Goal: Transaction & Acquisition: Purchase product/service

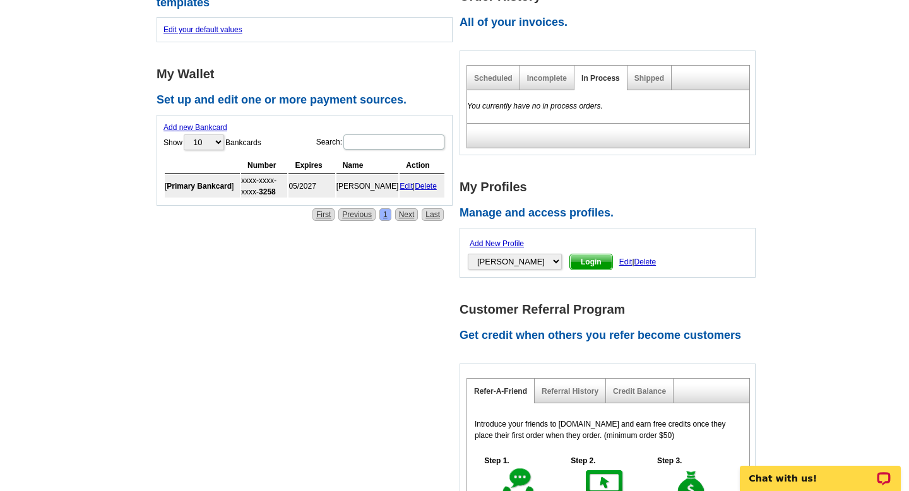
scroll to position [435, 0]
click at [645, 75] on link "Shipped" at bounding box center [650, 79] width 30 height 9
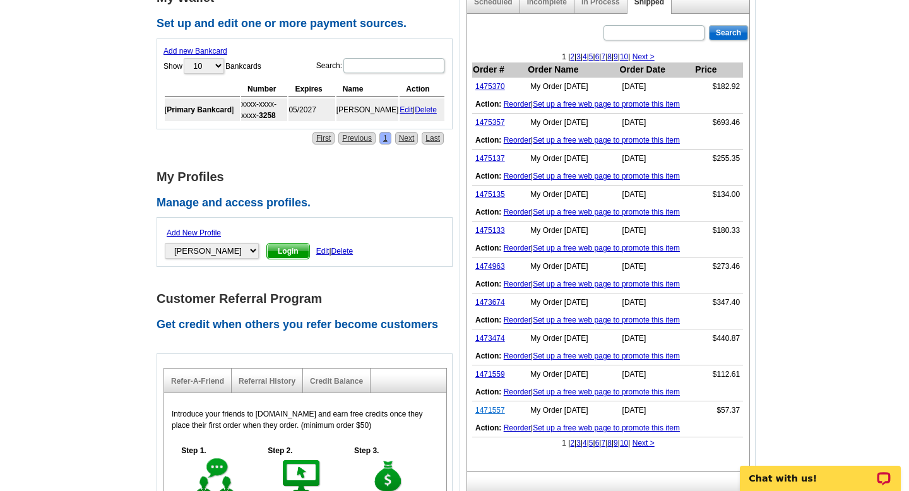
scroll to position [503, 0]
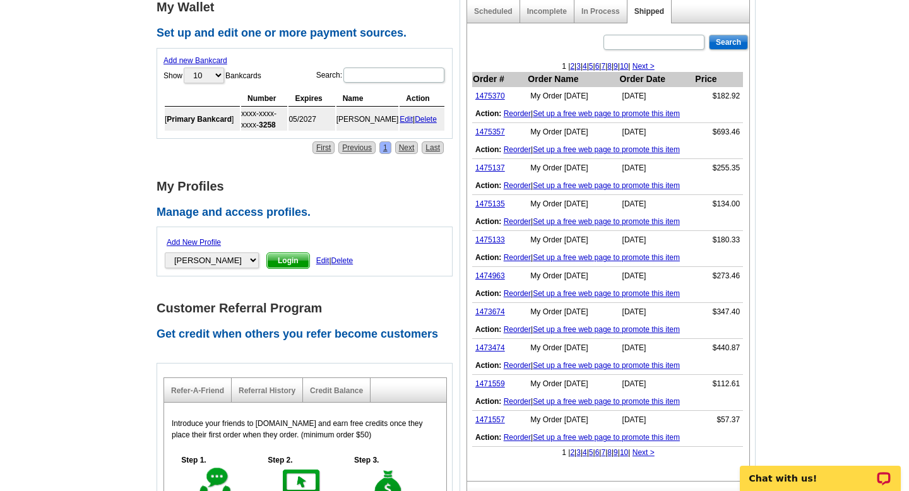
click at [570, 448] on link "2" at bounding box center [572, 452] width 4 height 9
click at [598, 448] on link "3" at bounding box center [600, 452] width 4 height 9
click at [604, 448] on link "4" at bounding box center [606, 452] width 4 height 9
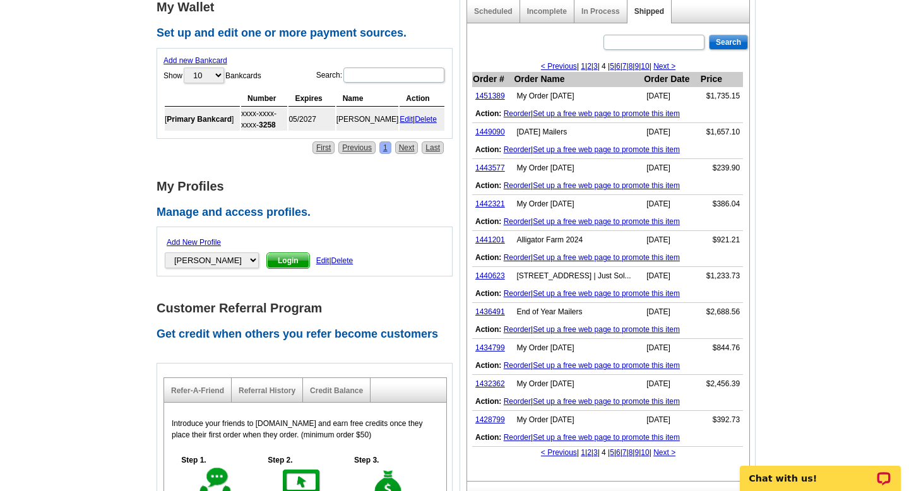
click at [587, 448] on link "2" at bounding box center [589, 452] width 4 height 9
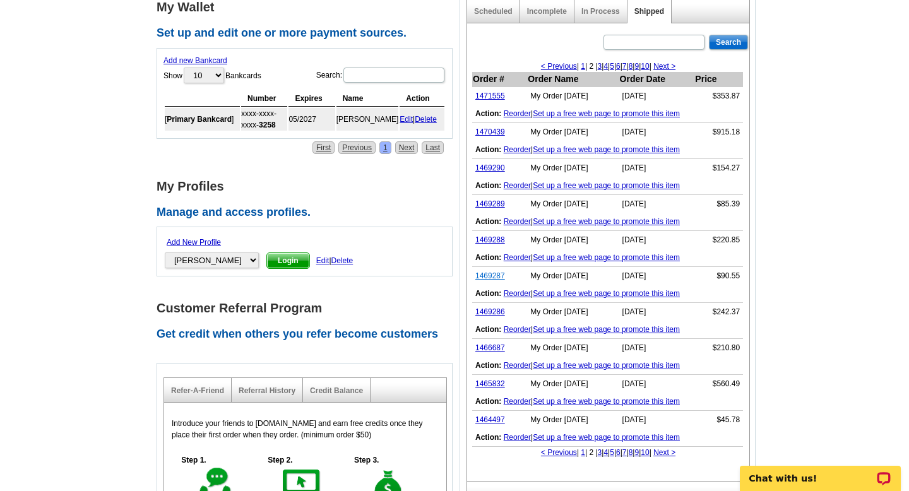
click at [496, 272] on link "1469287" at bounding box center [491, 276] width 30 height 9
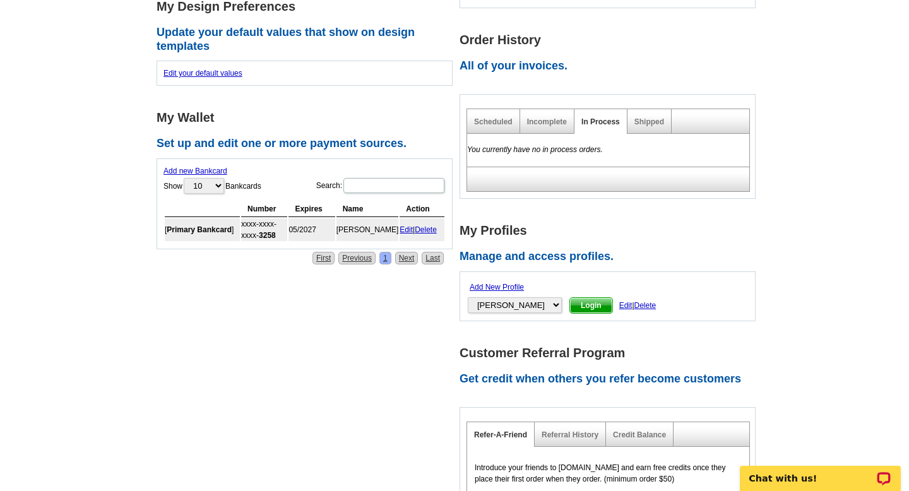
scroll to position [318, 0]
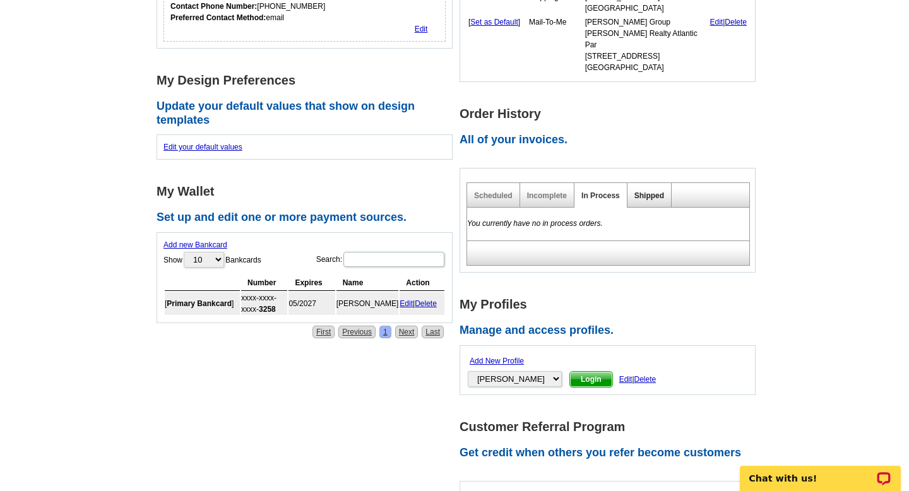
click at [650, 191] on link "Shipped" at bounding box center [650, 195] width 30 height 9
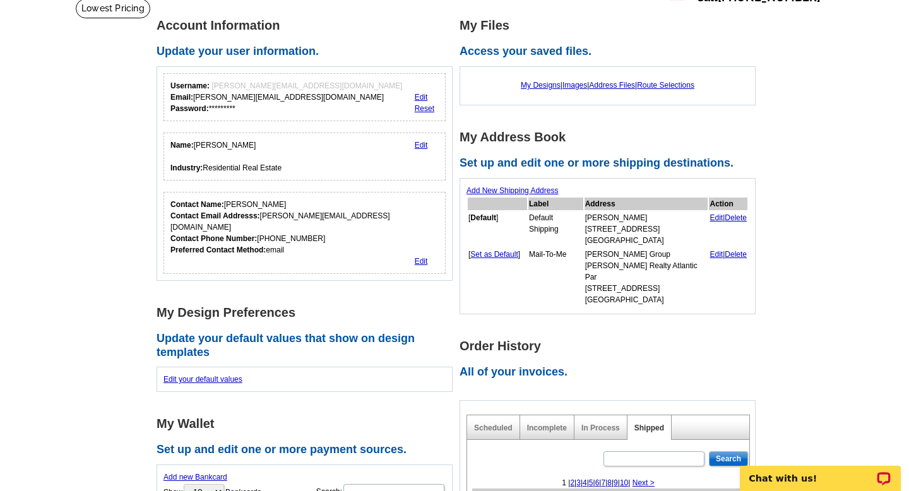
scroll to position [0, 0]
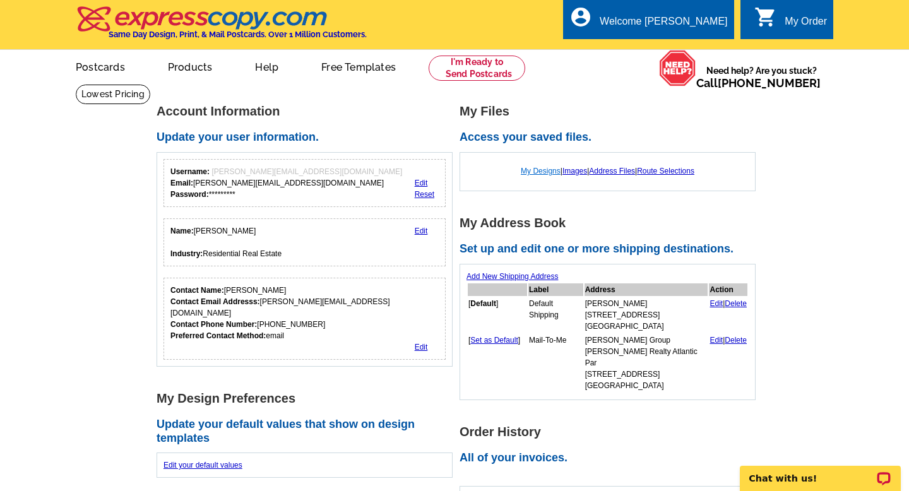
click at [536, 170] on link "My Designs" at bounding box center [541, 171] width 40 height 9
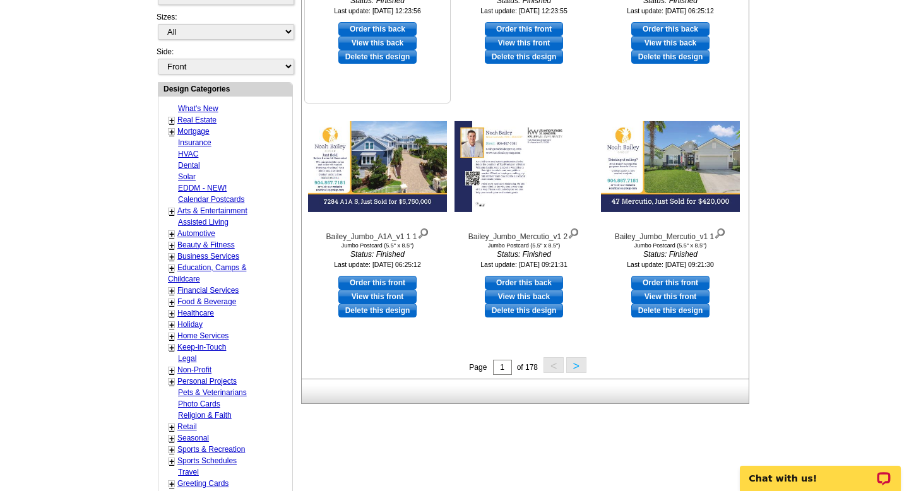
scroll to position [402, 0]
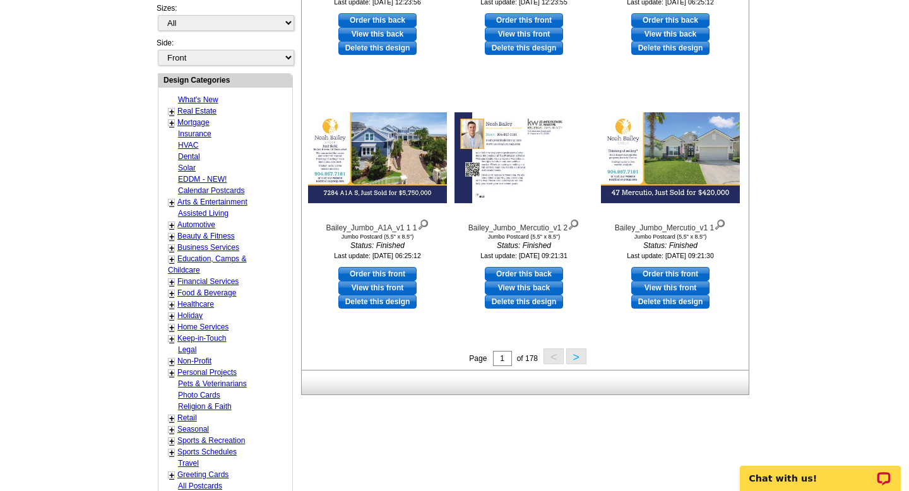
click at [577, 354] on button ">" at bounding box center [576, 357] width 20 height 16
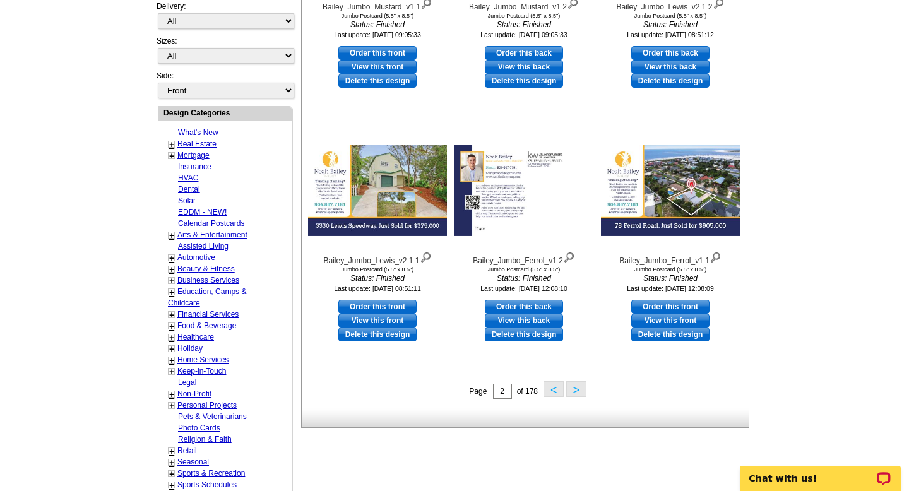
scroll to position [393, 0]
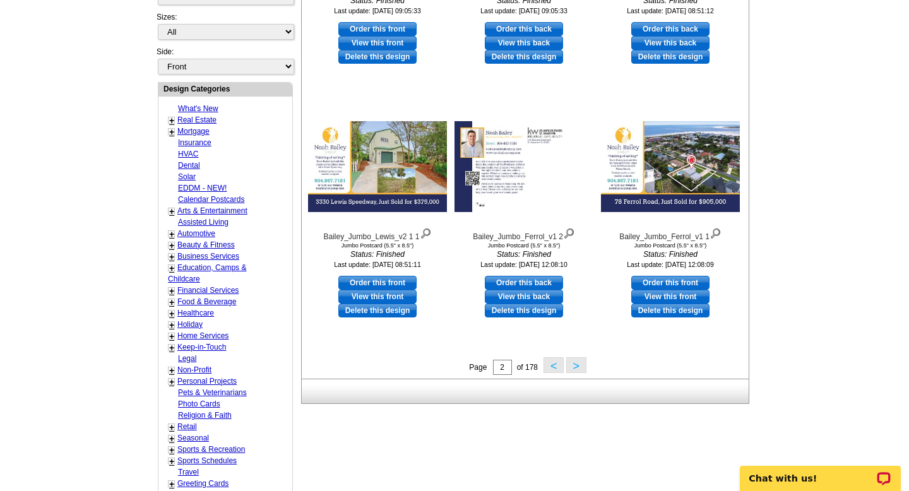
click at [576, 367] on button ">" at bounding box center [576, 365] width 20 height 16
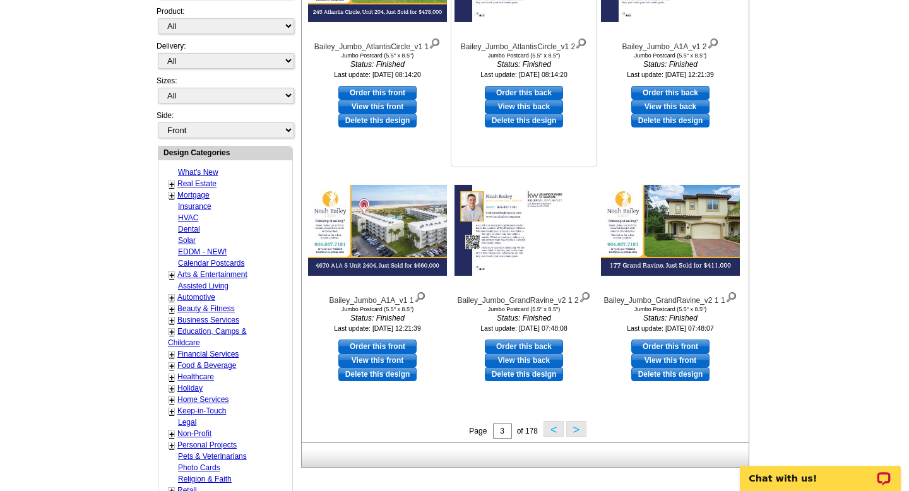
scroll to position [332, 0]
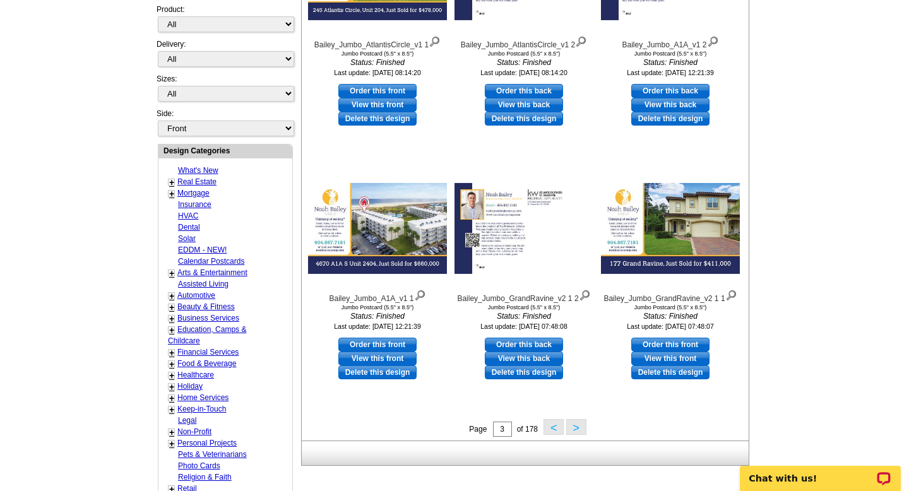
click at [572, 434] on button ">" at bounding box center [576, 427] width 20 height 16
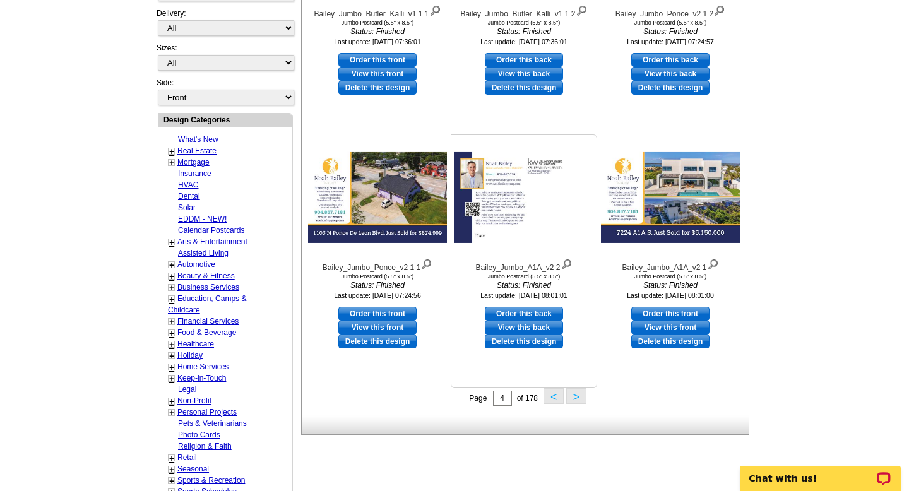
scroll to position [369, 0]
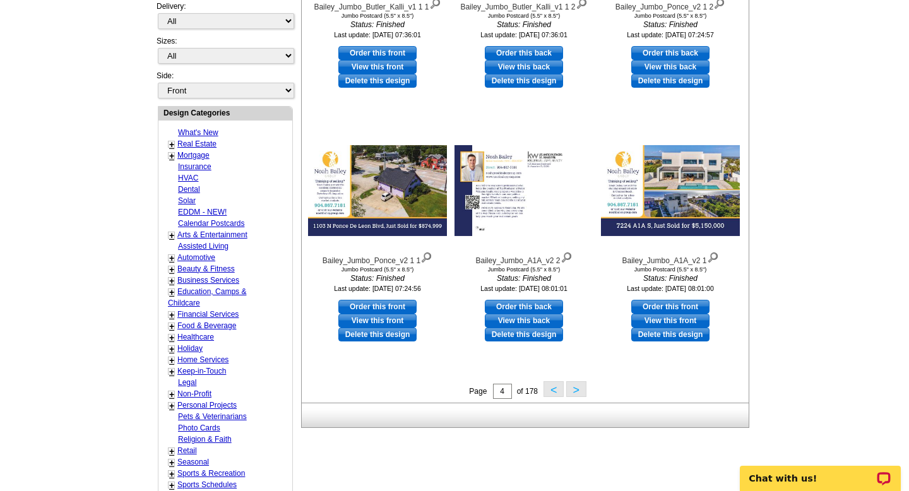
click at [580, 387] on button ">" at bounding box center [576, 389] width 20 height 16
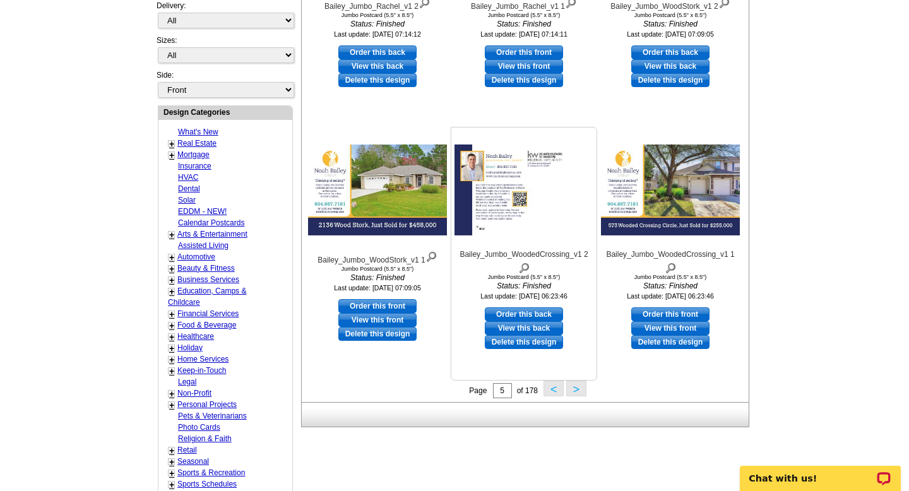
scroll to position [371, 0]
click at [578, 392] on button ">" at bounding box center [576, 388] width 20 height 16
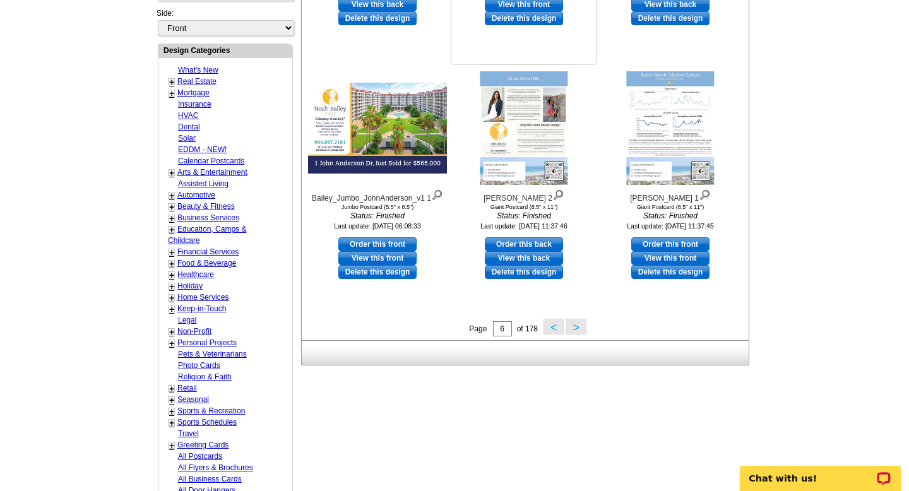
scroll to position [436, 0]
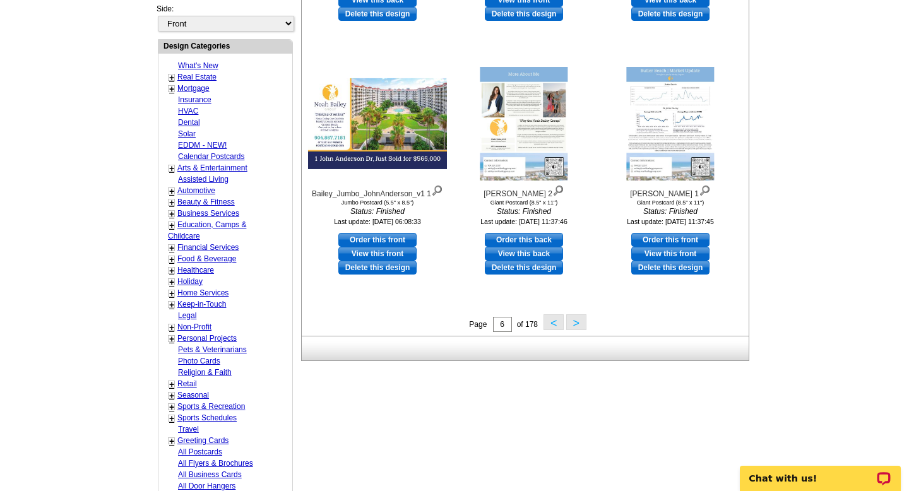
click at [580, 326] on button ">" at bounding box center [576, 322] width 20 height 16
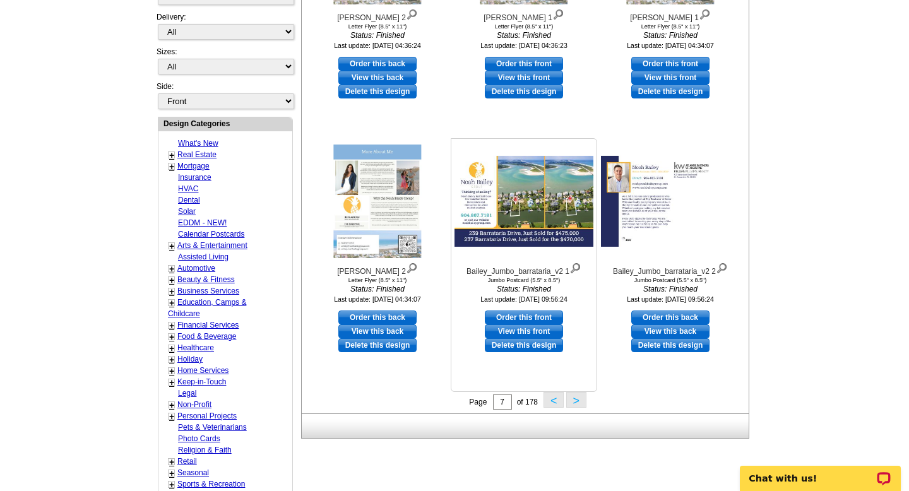
scroll to position [482, 0]
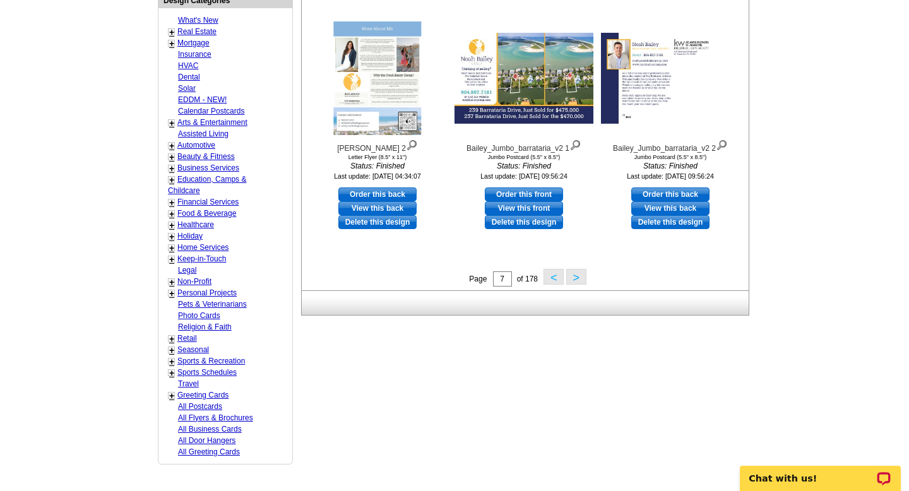
click at [578, 280] on button ">" at bounding box center [576, 277] width 20 height 16
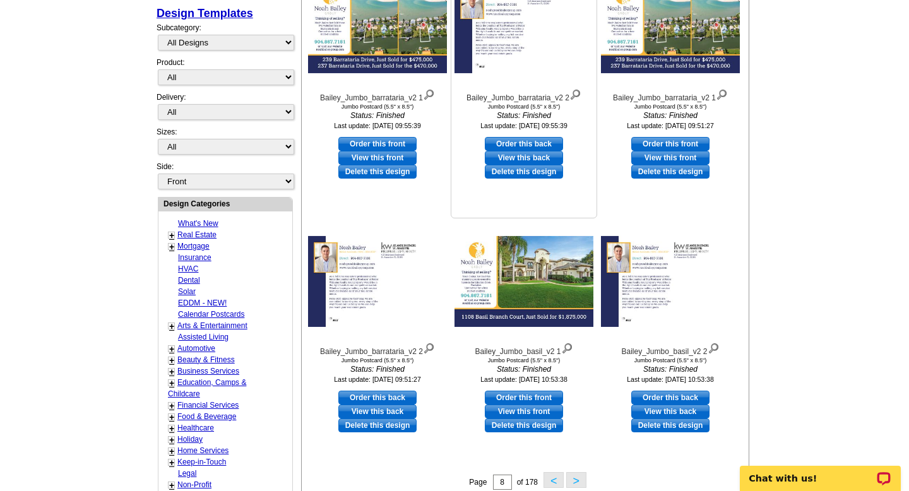
scroll to position [441, 0]
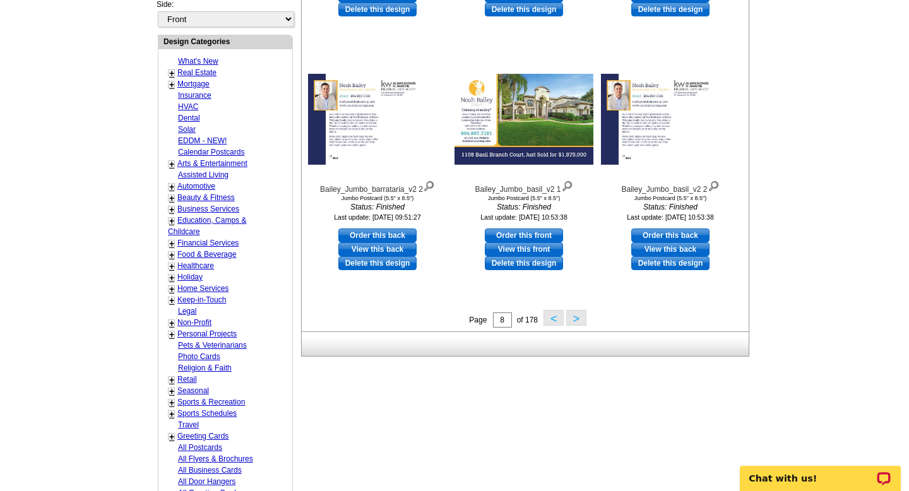
click at [569, 318] on button ">" at bounding box center [576, 318] width 20 height 16
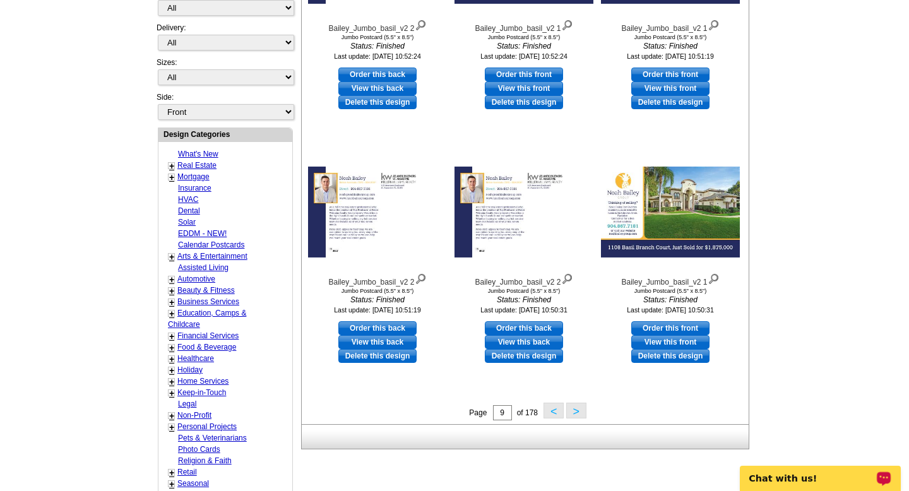
scroll to position [370, 0]
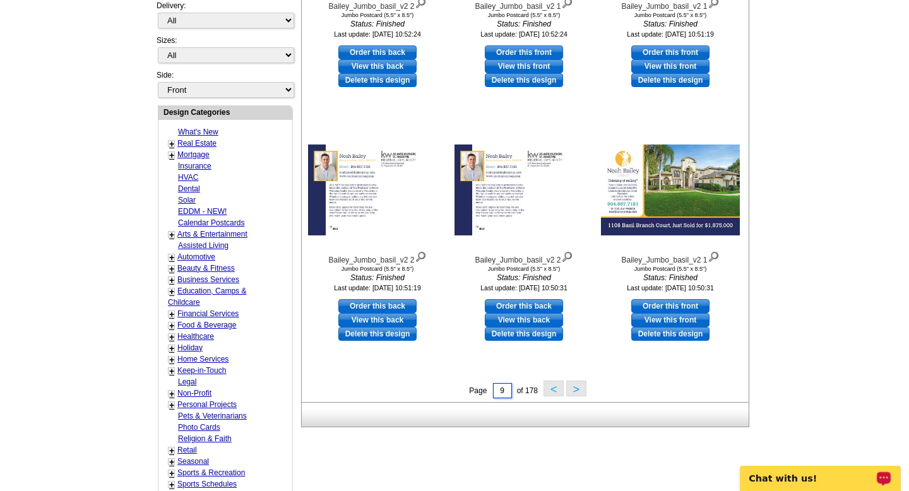
click at [499, 393] on input "9" at bounding box center [502, 390] width 19 height 15
click at [505, 393] on input "9" at bounding box center [502, 390] width 19 height 15
click at [615, 377] on div "Bailey_Jumbo_basil_v2 1 Jumbo Postcard (5.5" x 8.5") Status: Finished Last upda…" at bounding box center [670, 254] width 147 height 254
click at [635, 391] on div "Page 9 of 178 < >" at bounding box center [527, 390] width 447 height 19
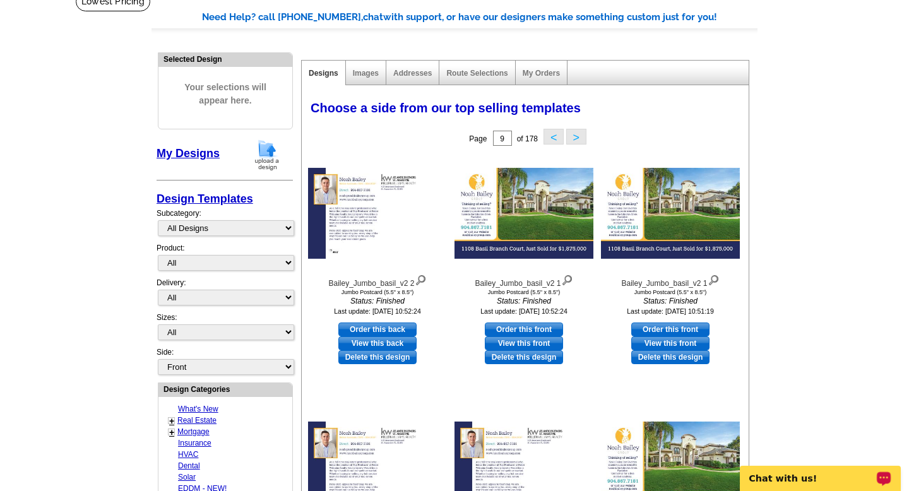
scroll to position [0, 0]
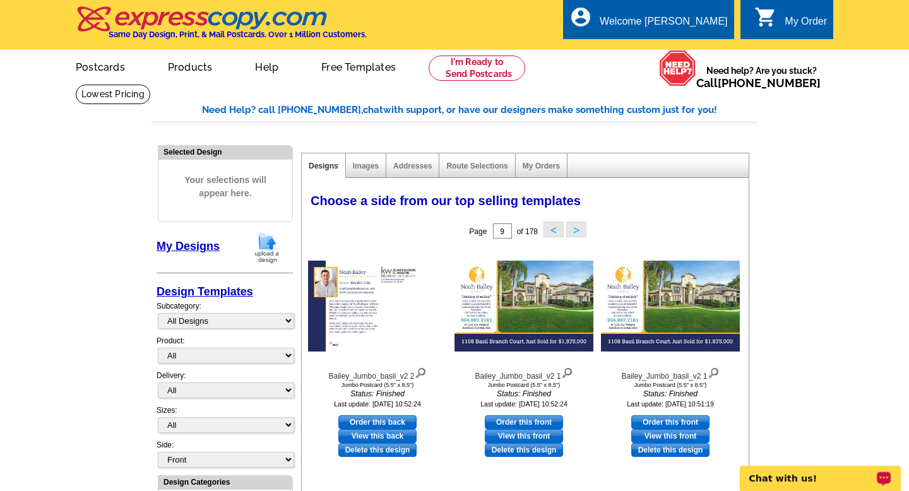
click at [579, 223] on button ">" at bounding box center [576, 230] width 20 height 16
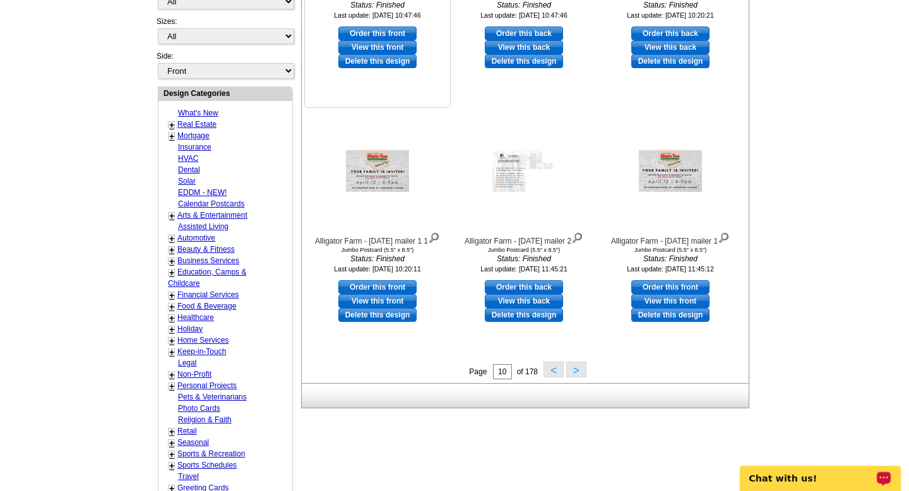
scroll to position [408, 0]
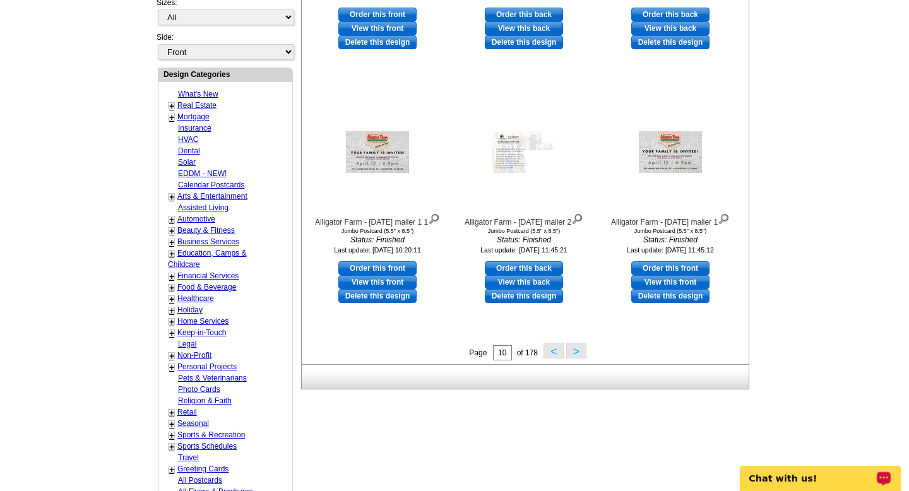
click at [573, 352] on button ">" at bounding box center [576, 351] width 20 height 16
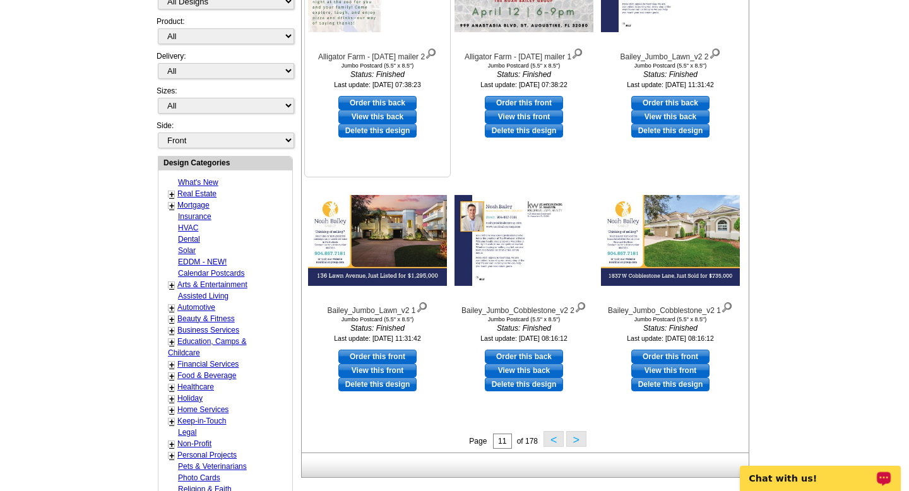
scroll to position [323, 0]
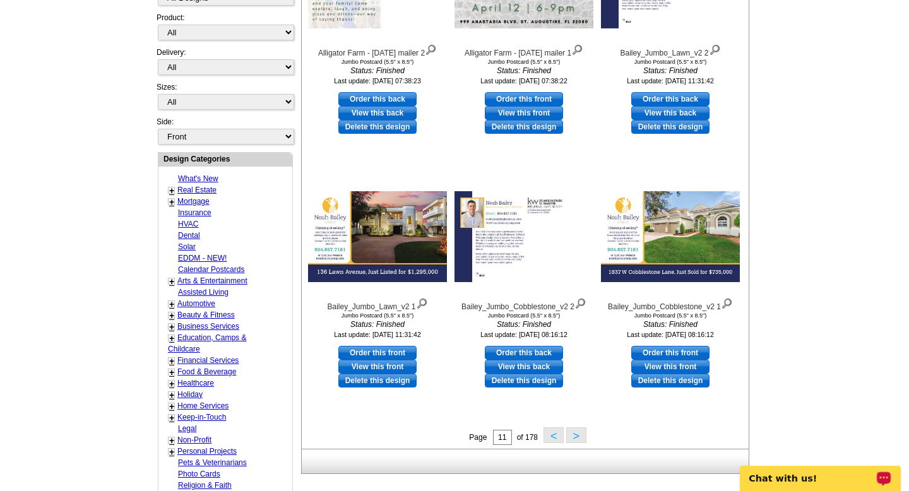
click at [578, 436] on button ">" at bounding box center [576, 436] width 20 height 16
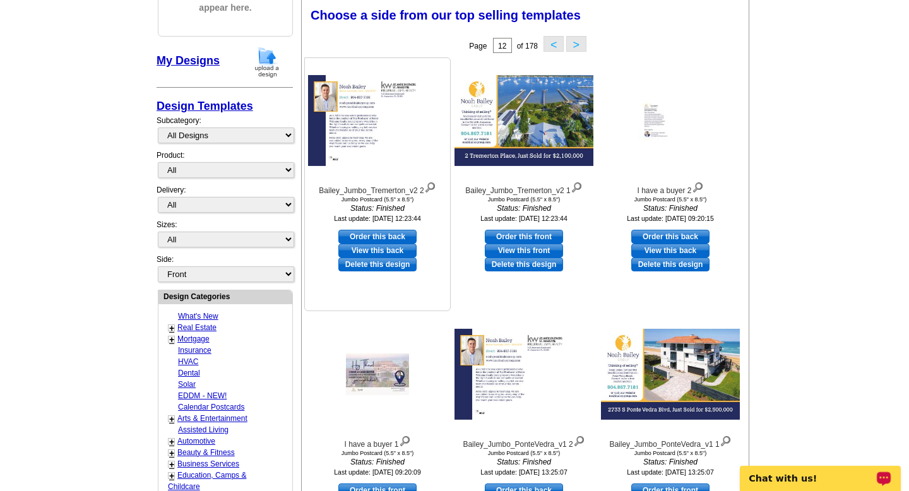
scroll to position [474, 0]
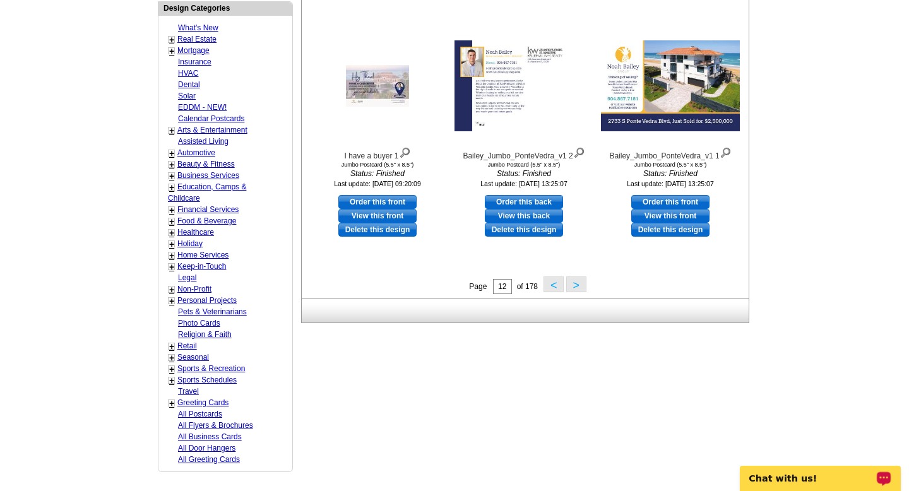
click at [570, 283] on button ">" at bounding box center [576, 285] width 20 height 16
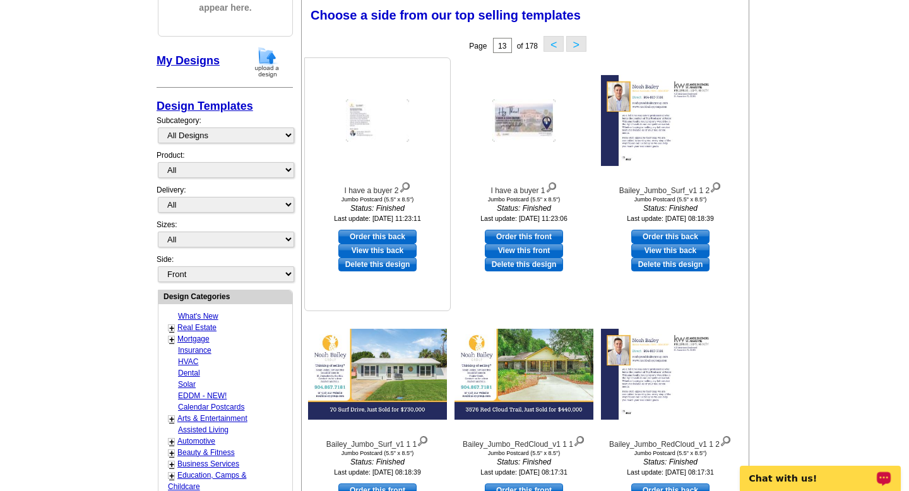
scroll to position [453, 0]
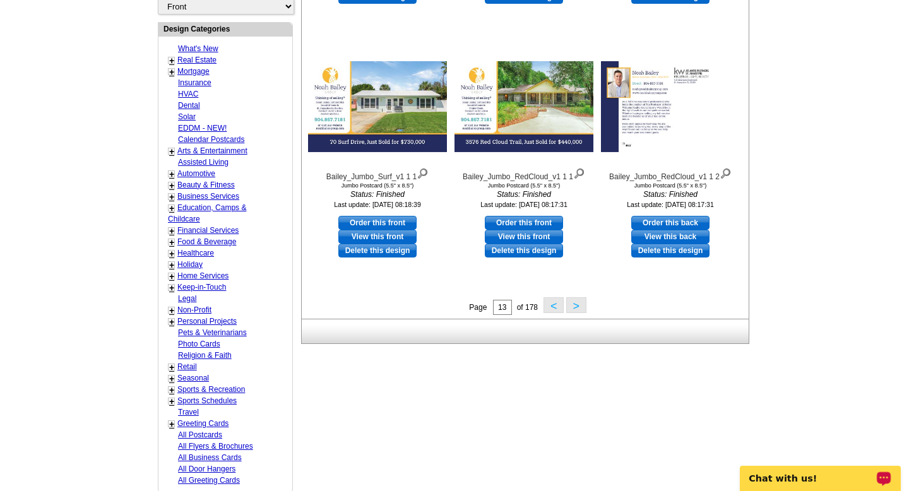
click at [576, 306] on button ">" at bounding box center [576, 305] width 20 height 16
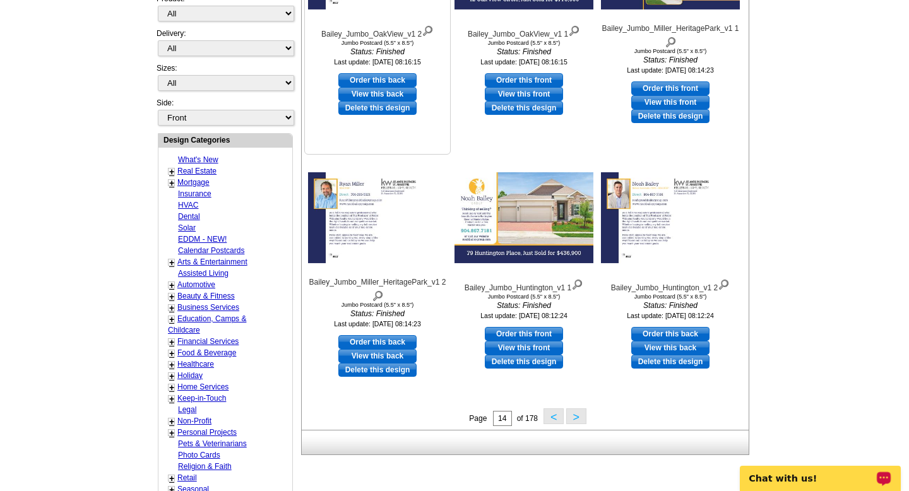
scroll to position [353, 0]
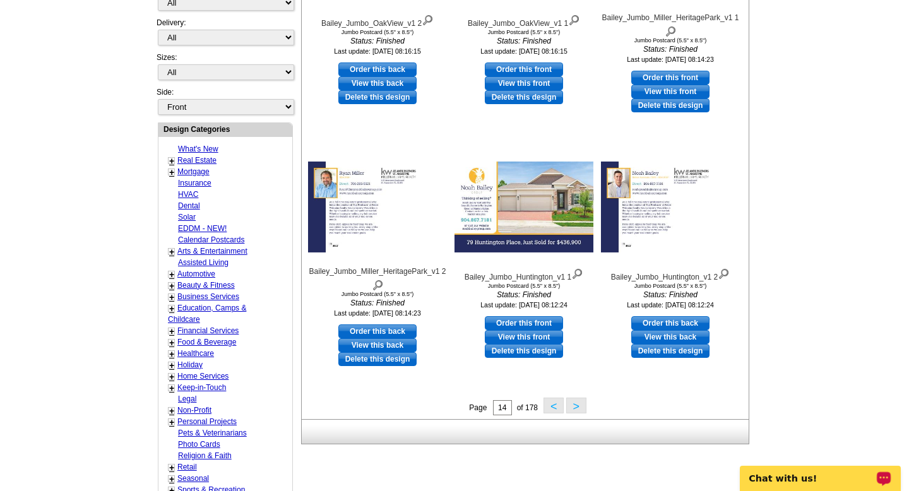
click at [582, 405] on button ">" at bounding box center [576, 406] width 20 height 16
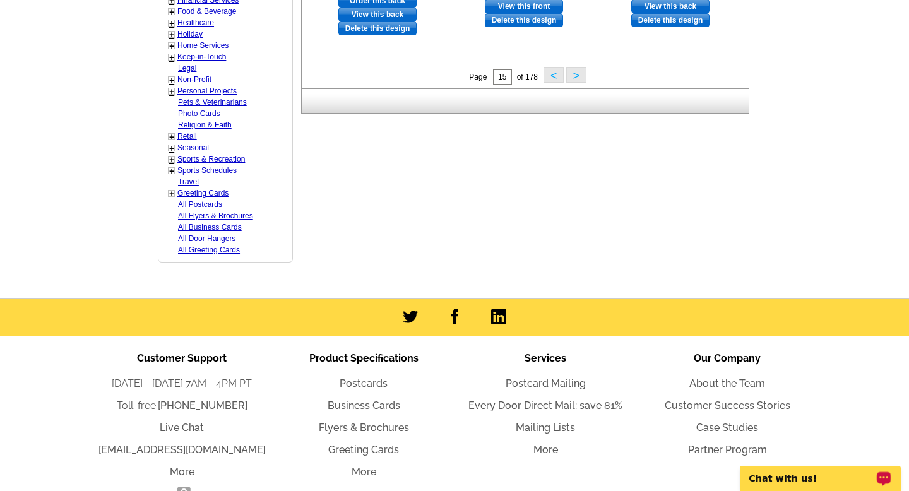
scroll to position [676, 0]
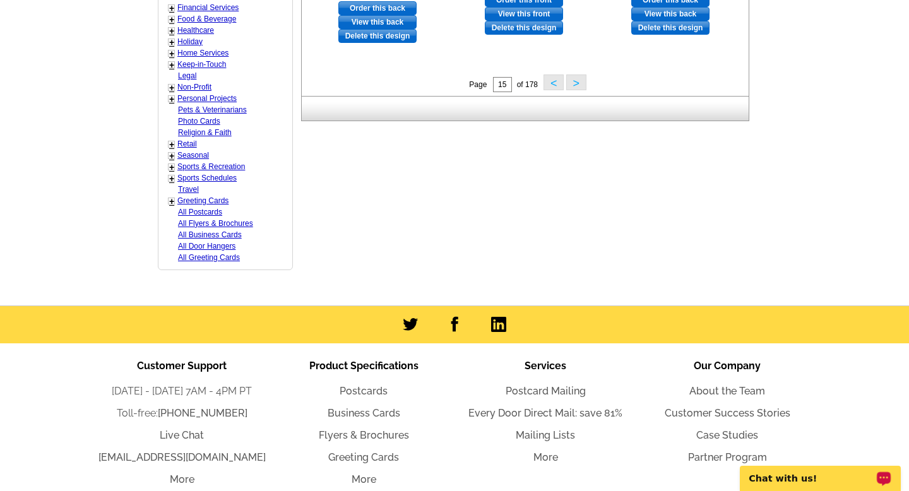
click at [583, 90] on button ">" at bounding box center [576, 83] width 20 height 16
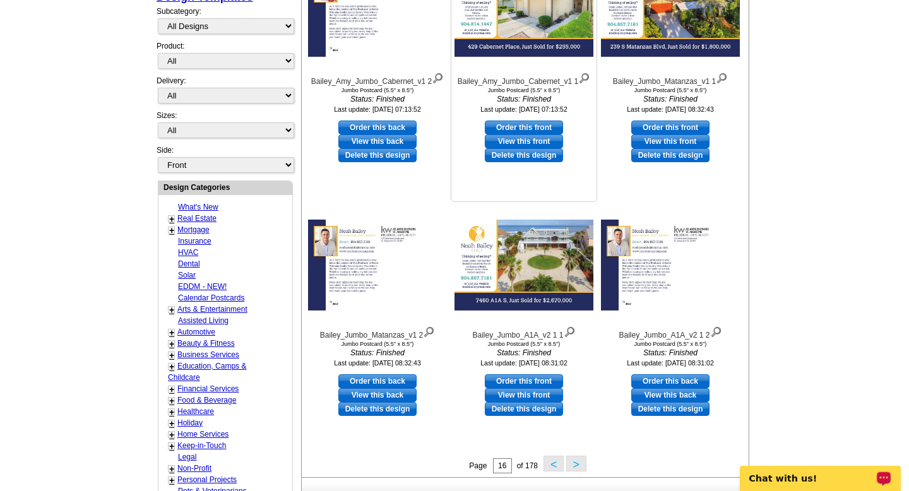
scroll to position [300, 0]
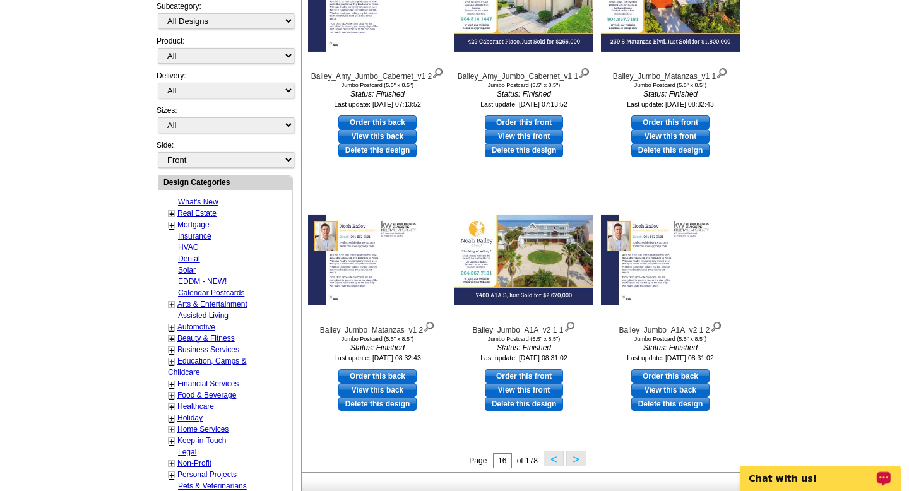
click at [573, 459] on button ">" at bounding box center [576, 459] width 20 height 16
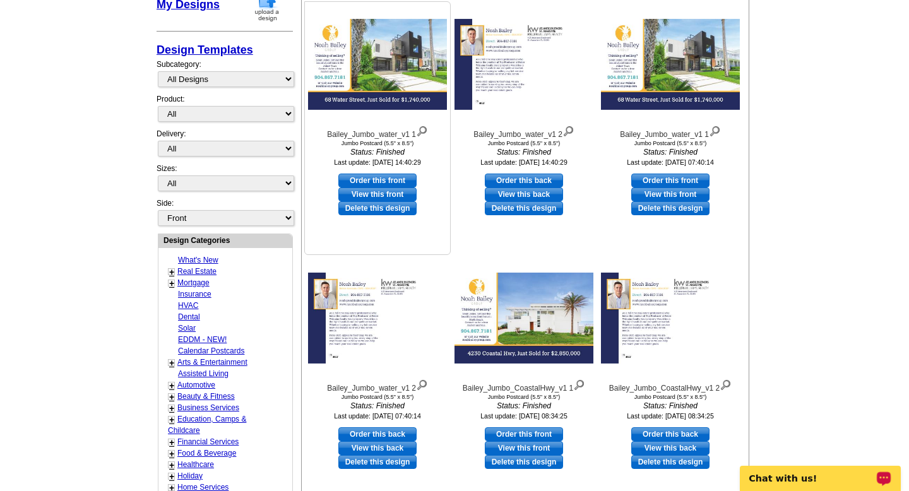
scroll to position [332, 0]
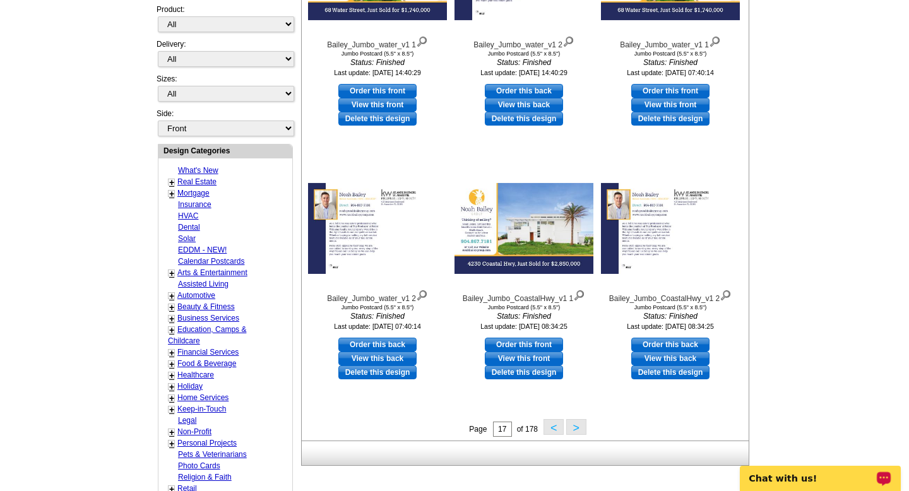
click at [577, 428] on button ">" at bounding box center [576, 427] width 20 height 16
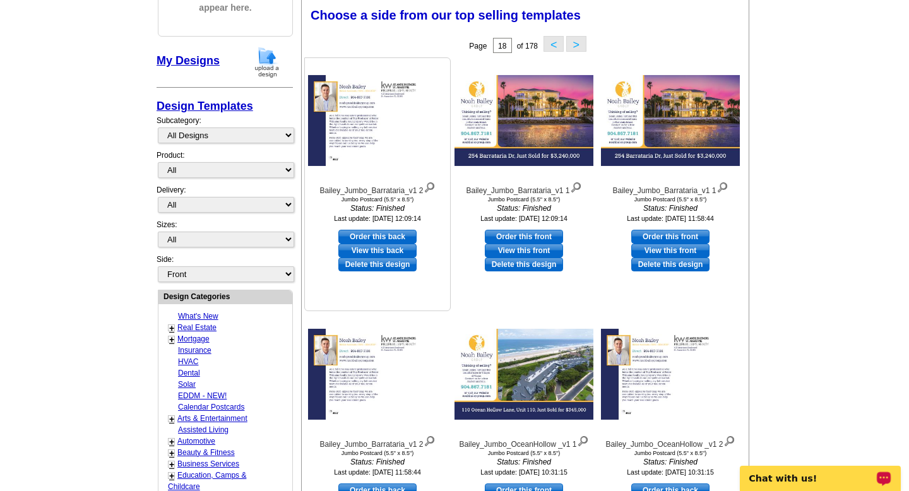
scroll to position [296, 0]
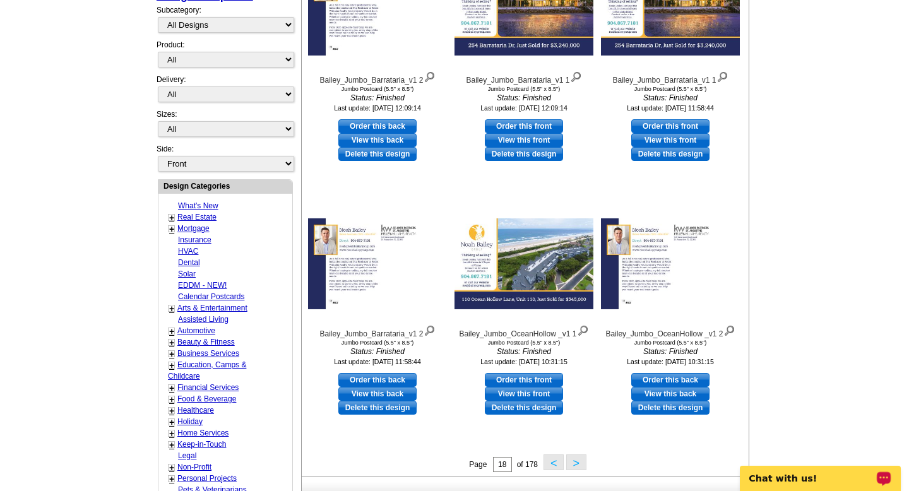
click at [579, 464] on button ">" at bounding box center [576, 463] width 20 height 16
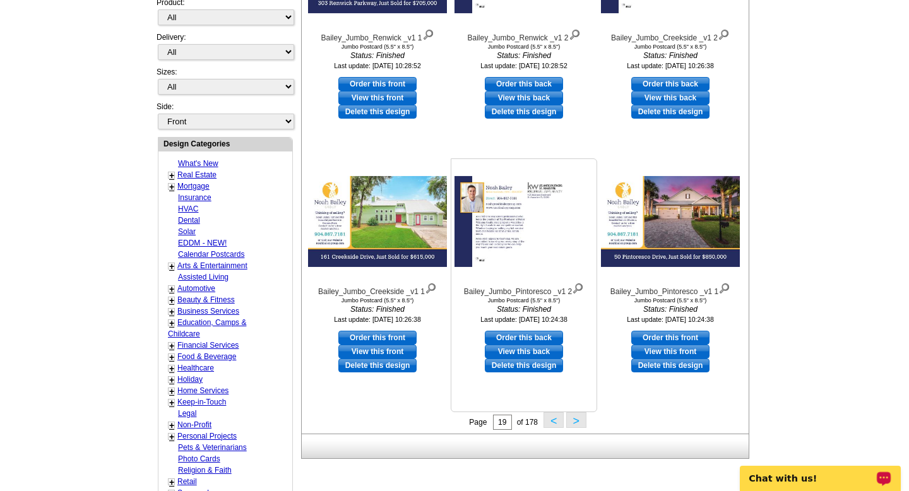
scroll to position [417, 0]
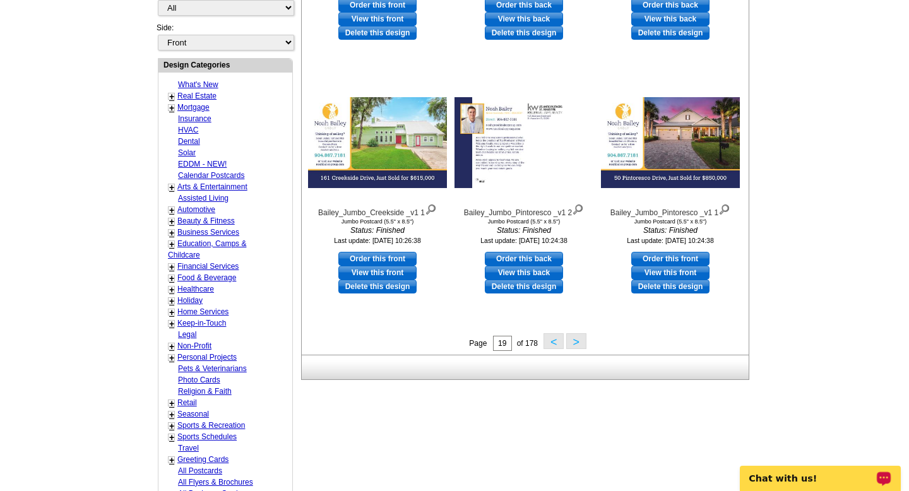
click at [579, 337] on button ">" at bounding box center [576, 341] width 20 height 16
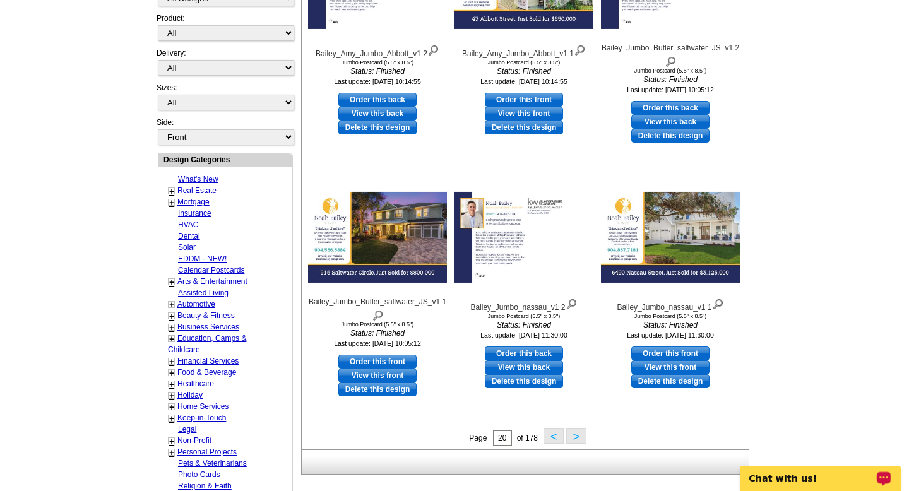
scroll to position [328, 0]
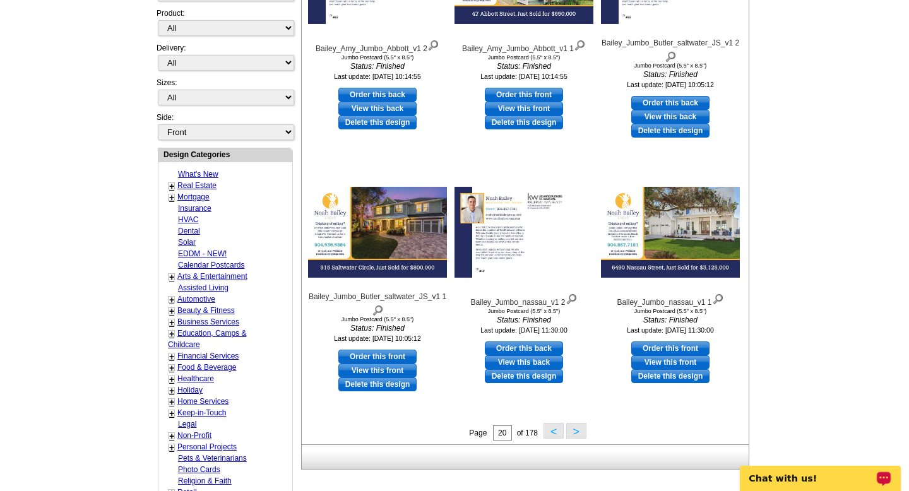
click at [577, 433] on button ">" at bounding box center [576, 431] width 20 height 16
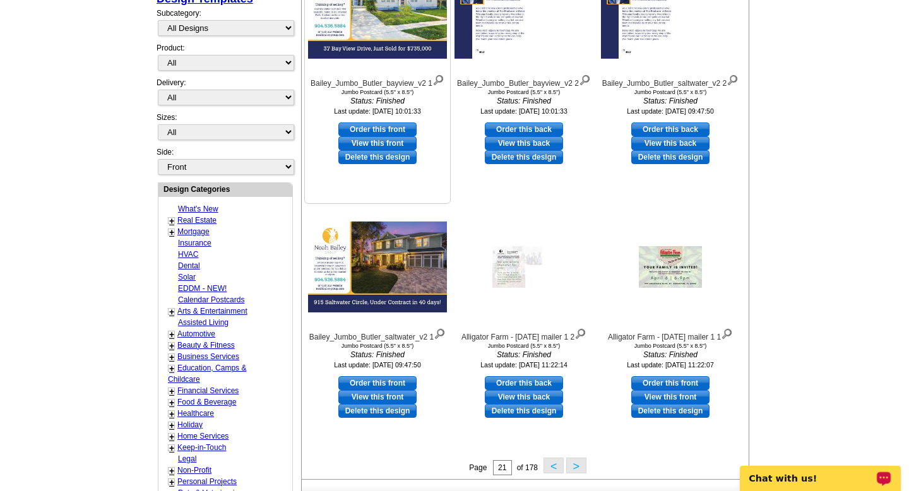
scroll to position [294, 0]
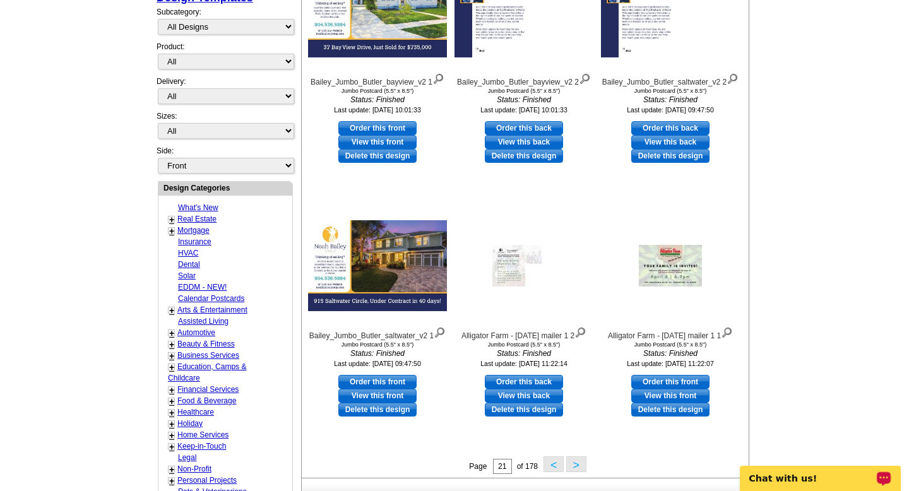
click at [576, 468] on button ">" at bounding box center [576, 465] width 20 height 16
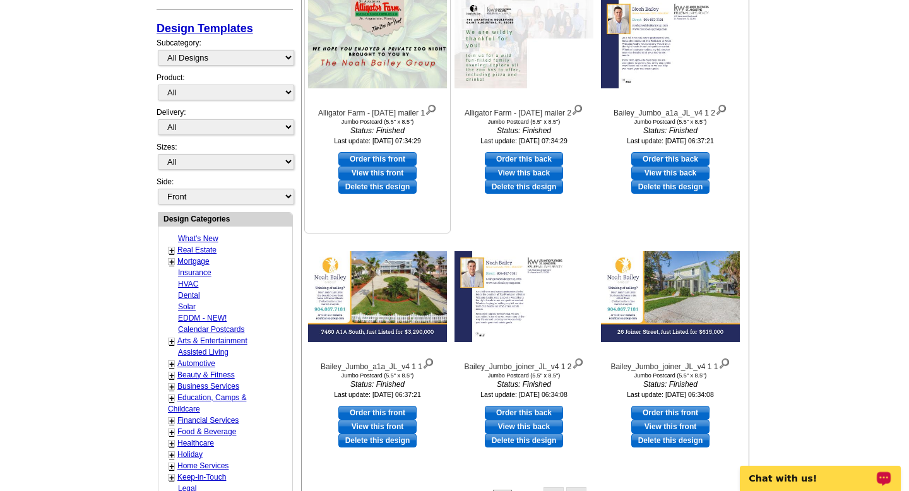
scroll to position [342, 0]
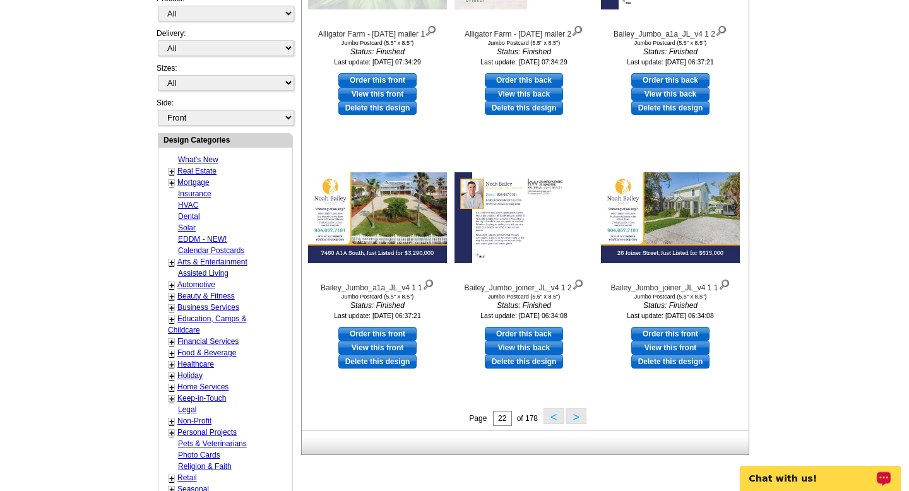
click at [578, 416] on button ">" at bounding box center [576, 417] width 20 height 16
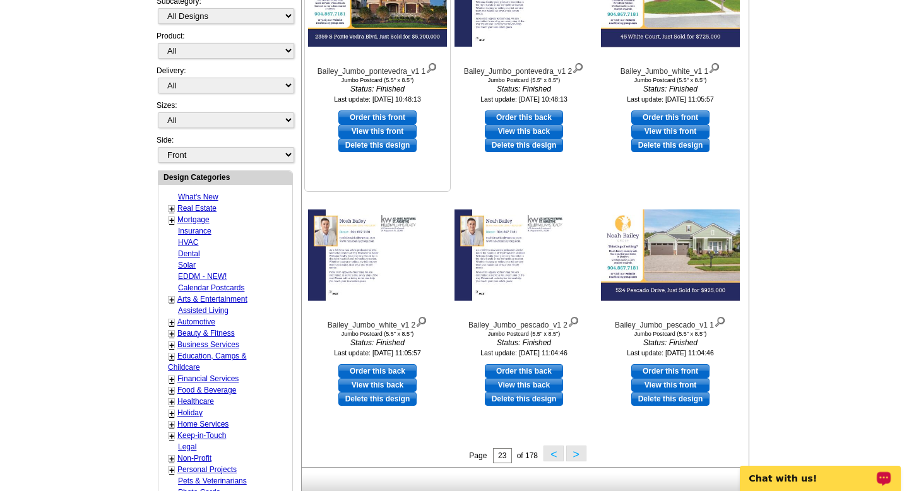
scroll to position [307, 0]
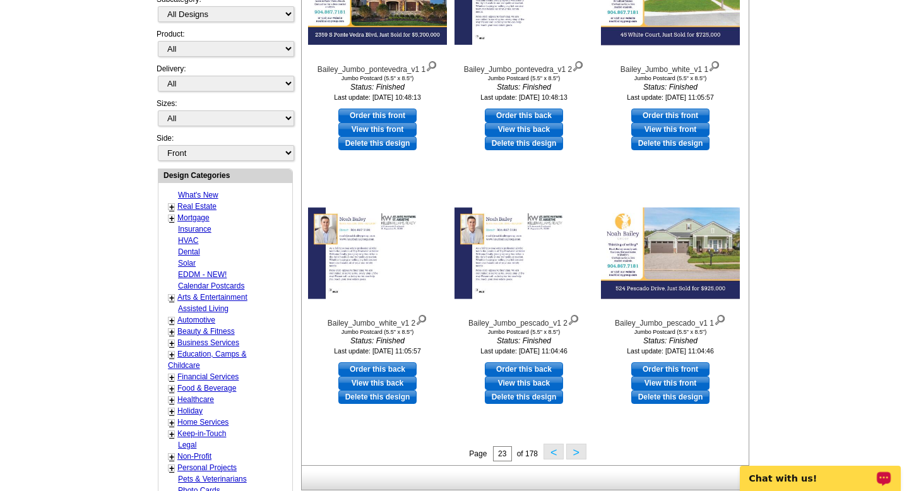
click at [580, 450] on button ">" at bounding box center [576, 452] width 20 height 16
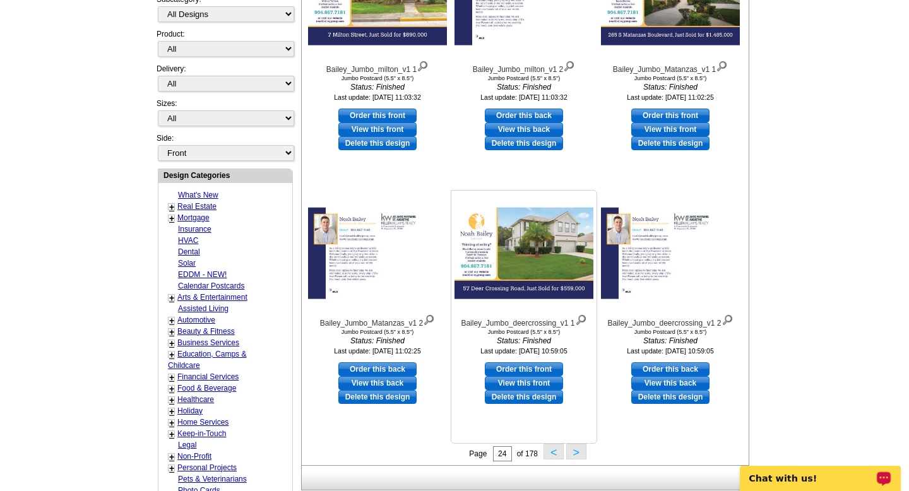
scroll to position [311, 0]
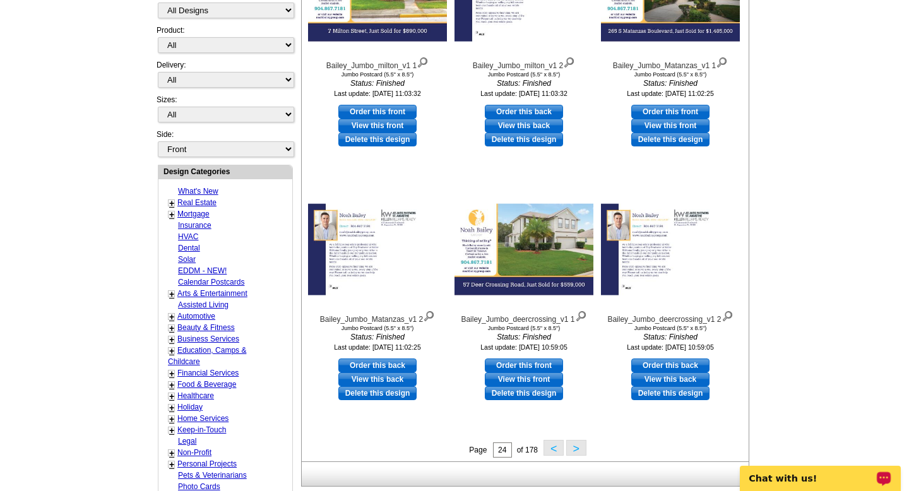
click at [577, 450] on button ">" at bounding box center [576, 448] width 20 height 16
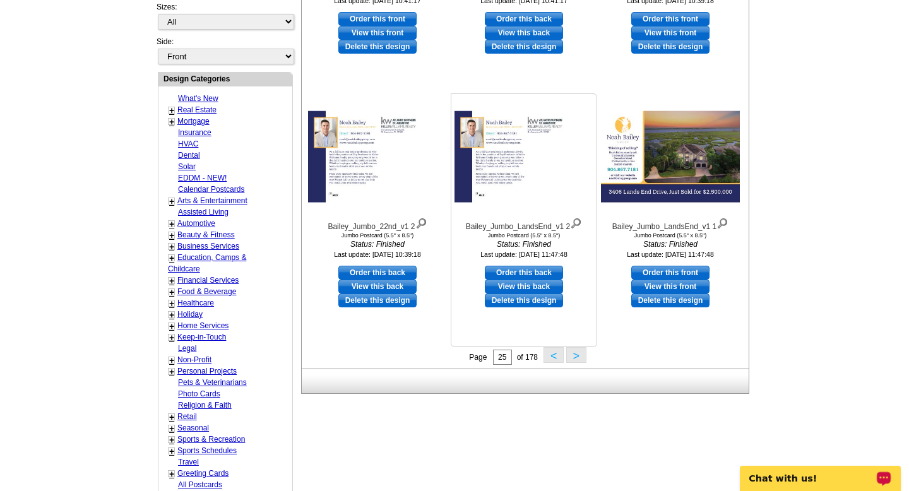
scroll to position [424, 0]
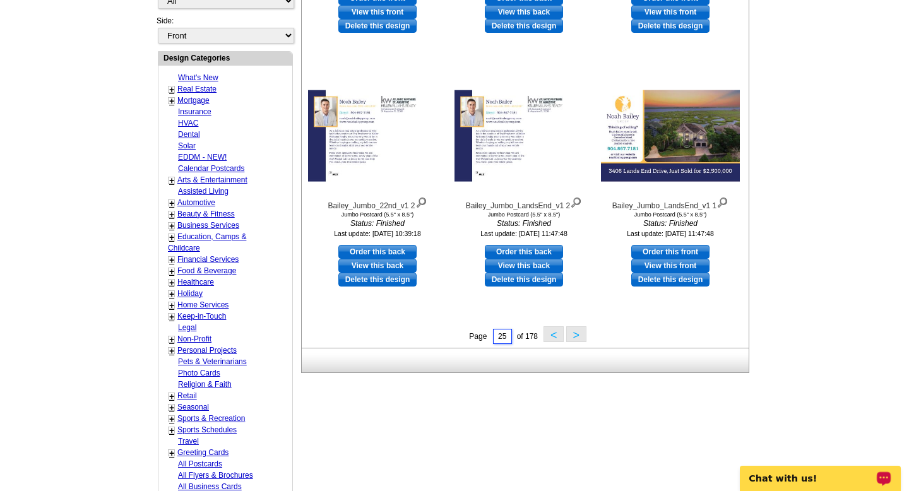
click at [500, 338] on input "25" at bounding box center [502, 336] width 19 height 15
type input "2"
type input "1"
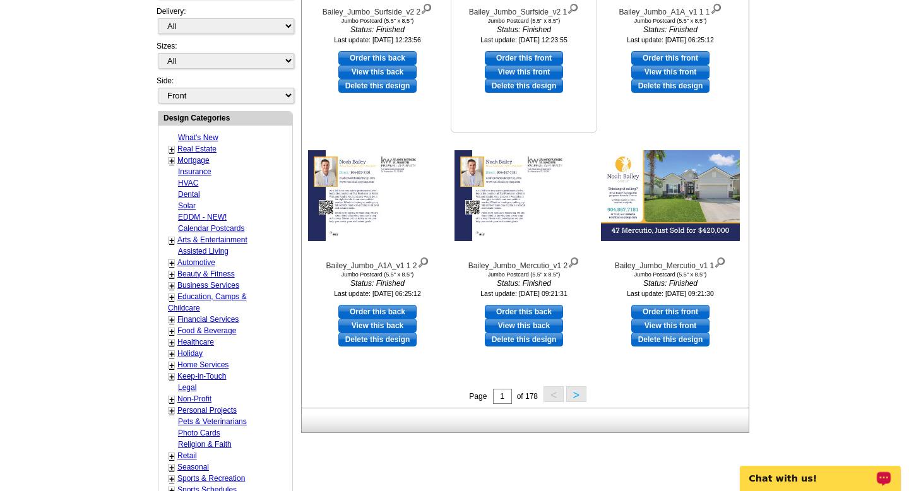
scroll to position [377, 0]
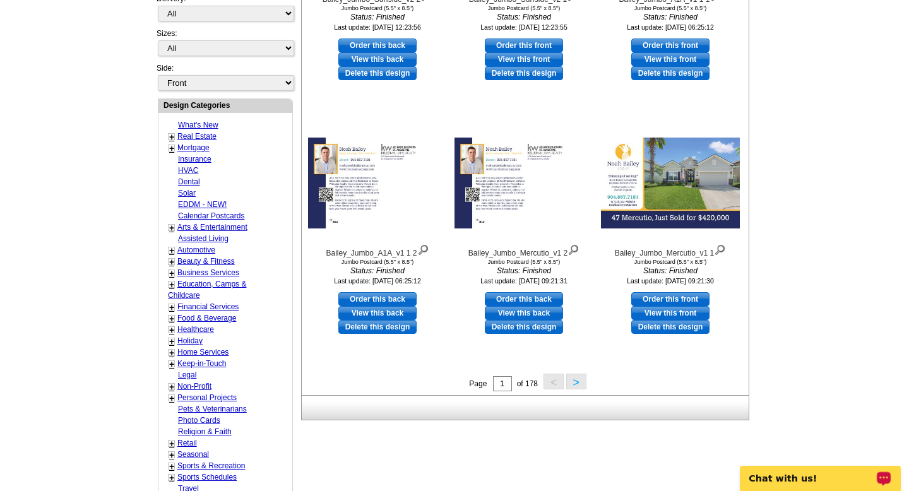
click at [579, 387] on button ">" at bounding box center [576, 382] width 20 height 16
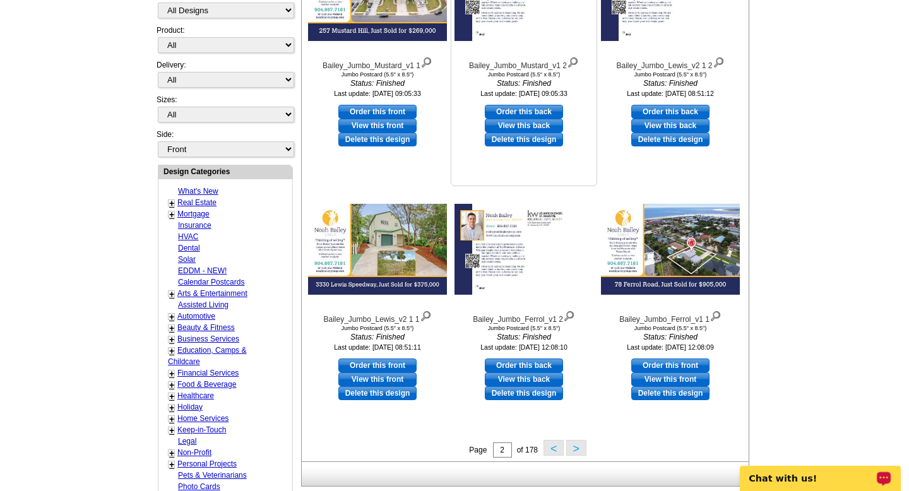
scroll to position [312, 0]
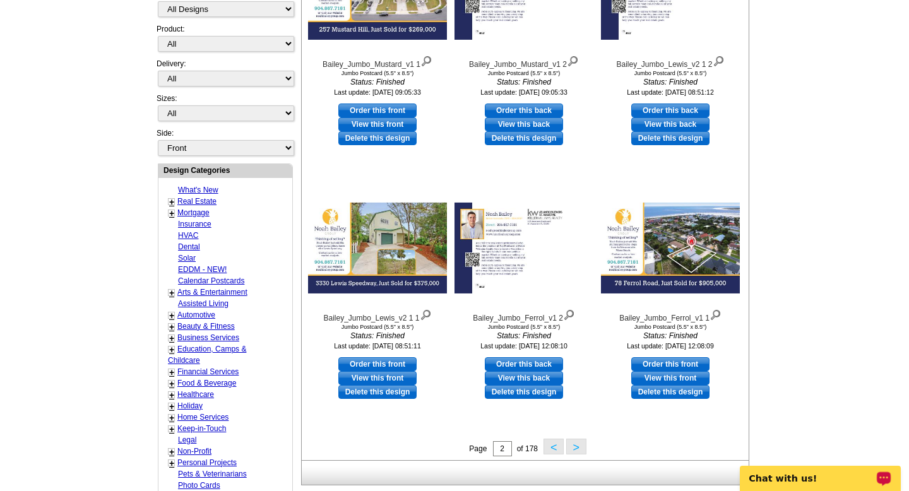
click at [573, 449] on button ">" at bounding box center [576, 447] width 20 height 16
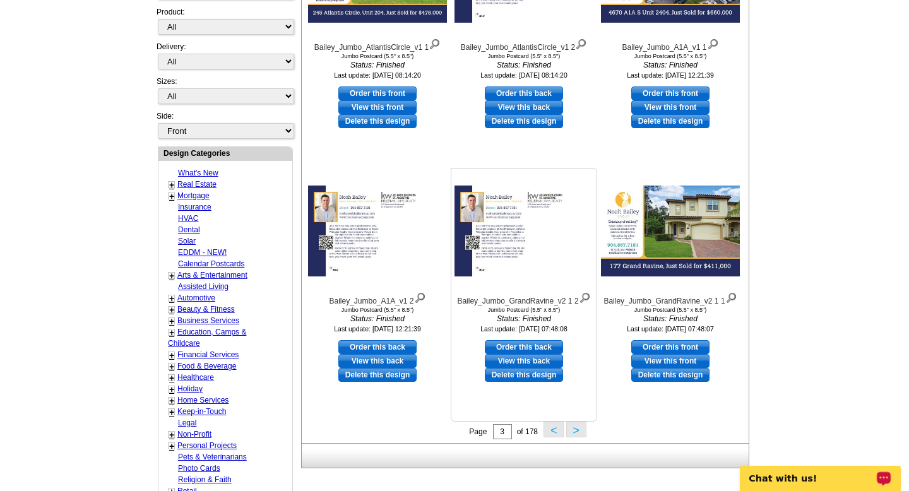
scroll to position [342, 0]
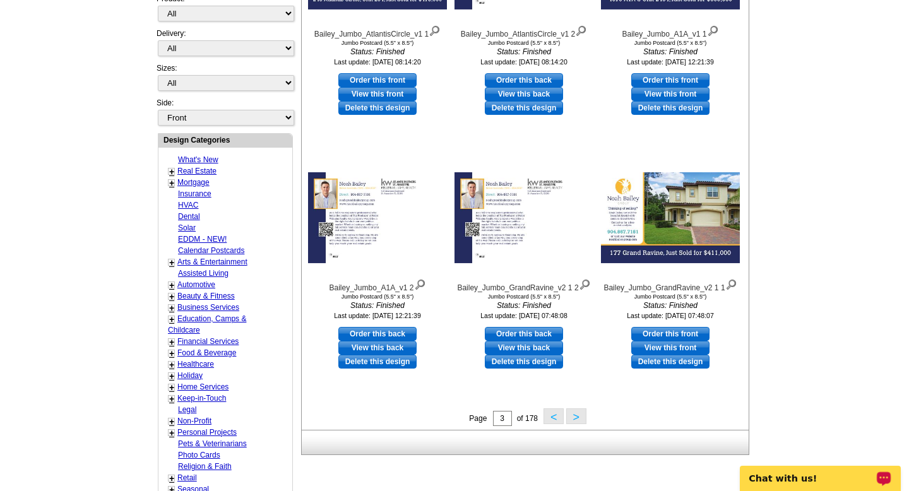
click at [578, 419] on button ">" at bounding box center [576, 417] width 20 height 16
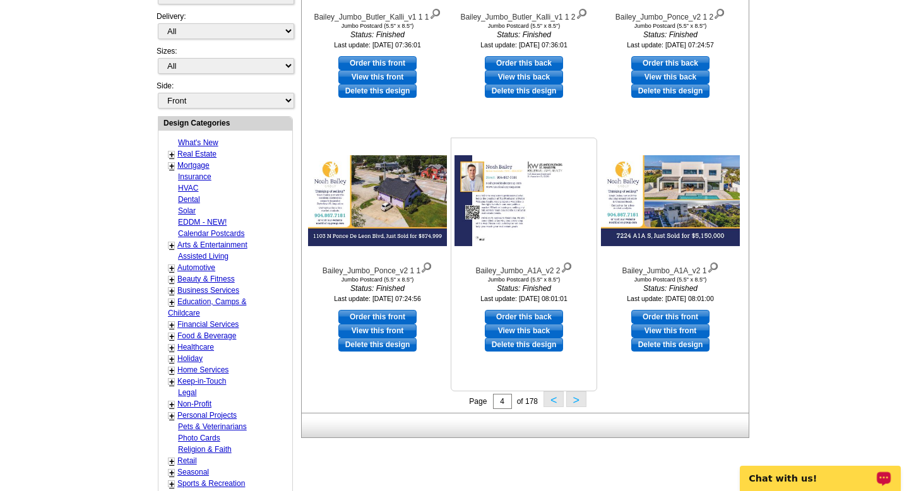
scroll to position [369, 0]
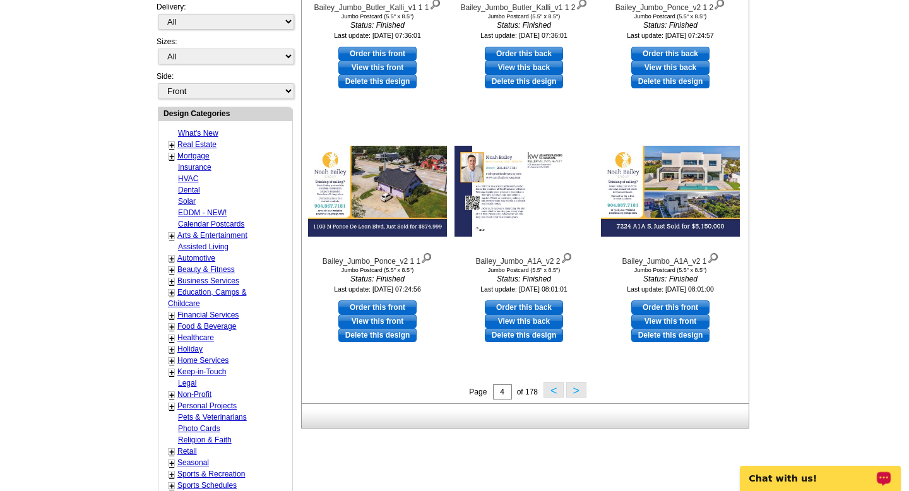
click at [578, 397] on button ">" at bounding box center [576, 390] width 20 height 16
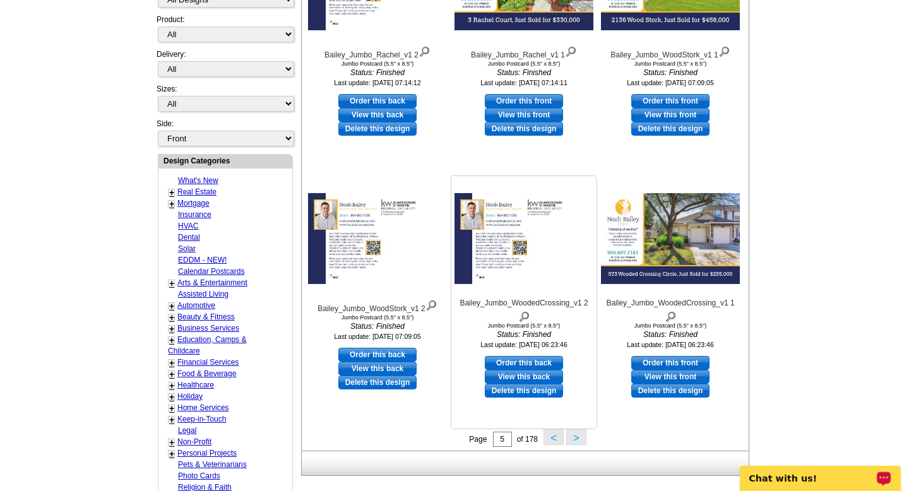
scroll to position [424, 0]
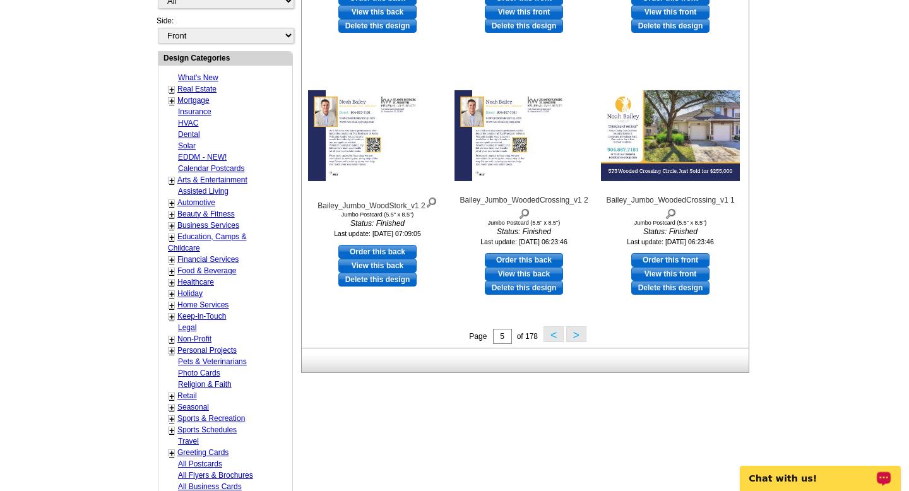
click at [583, 338] on button ">" at bounding box center [576, 334] width 20 height 16
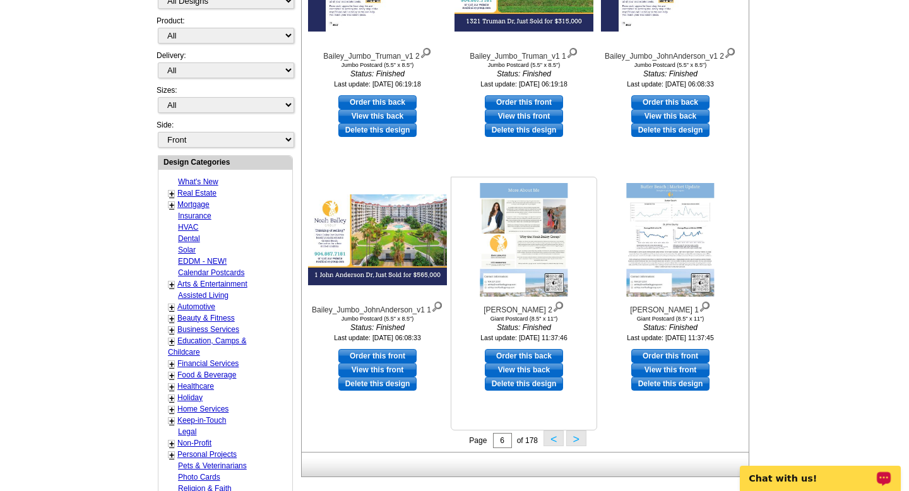
scroll to position [321, 0]
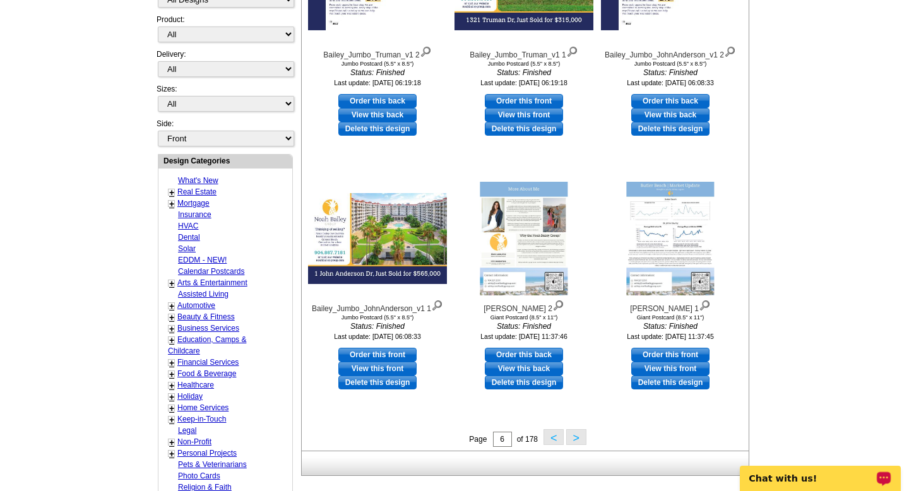
click at [571, 440] on button ">" at bounding box center [576, 437] width 20 height 16
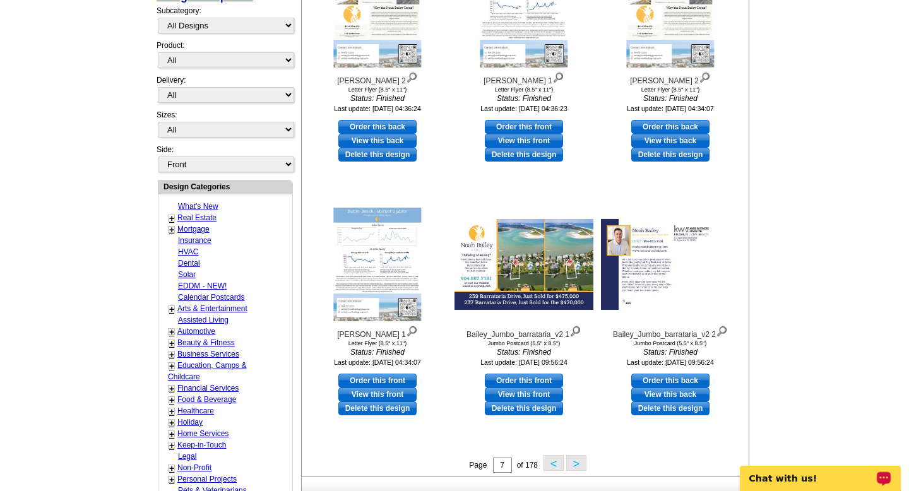
scroll to position [296, 0]
click at [577, 462] on button ">" at bounding box center [576, 463] width 20 height 16
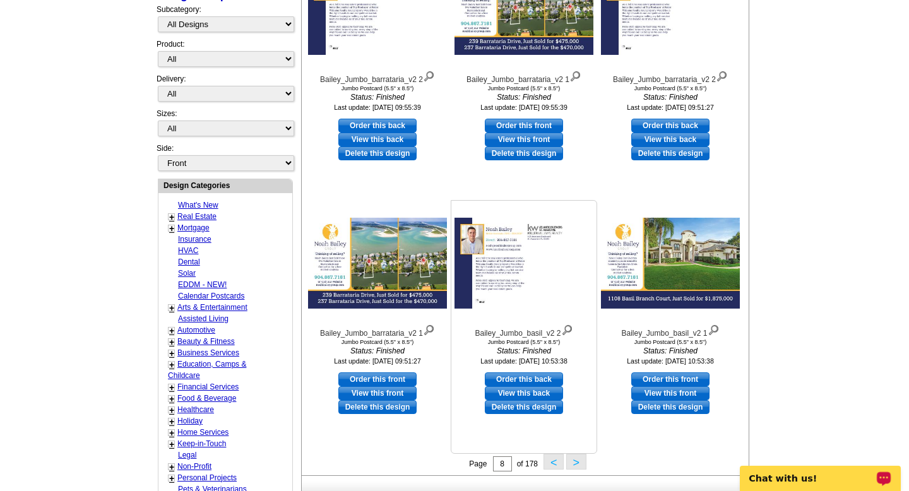
scroll to position [312, 0]
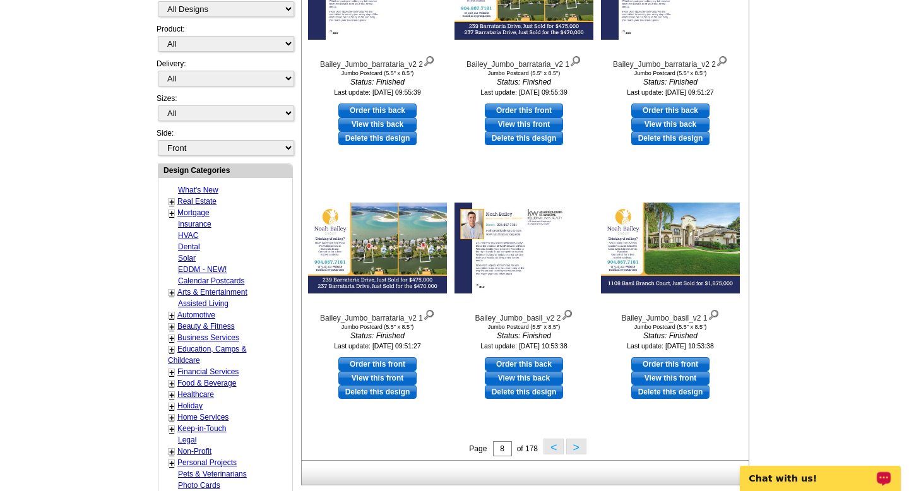
click at [574, 444] on button ">" at bounding box center [576, 447] width 20 height 16
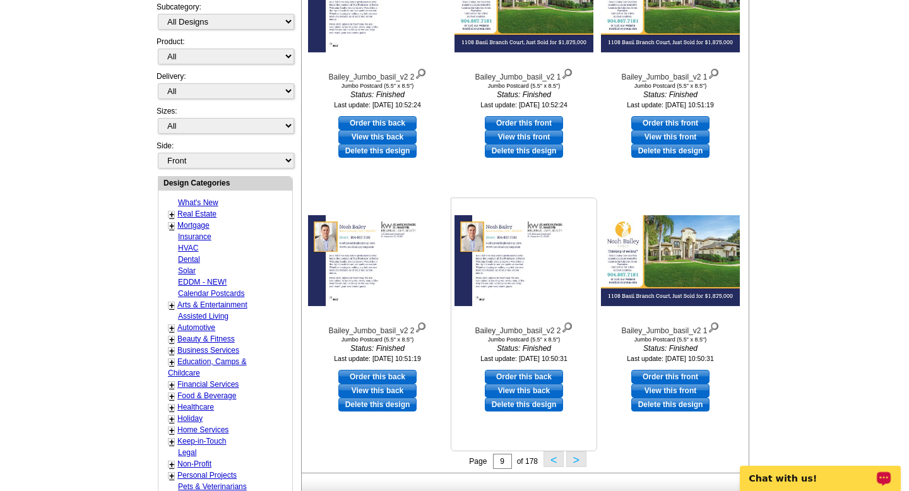
scroll to position [308, 0]
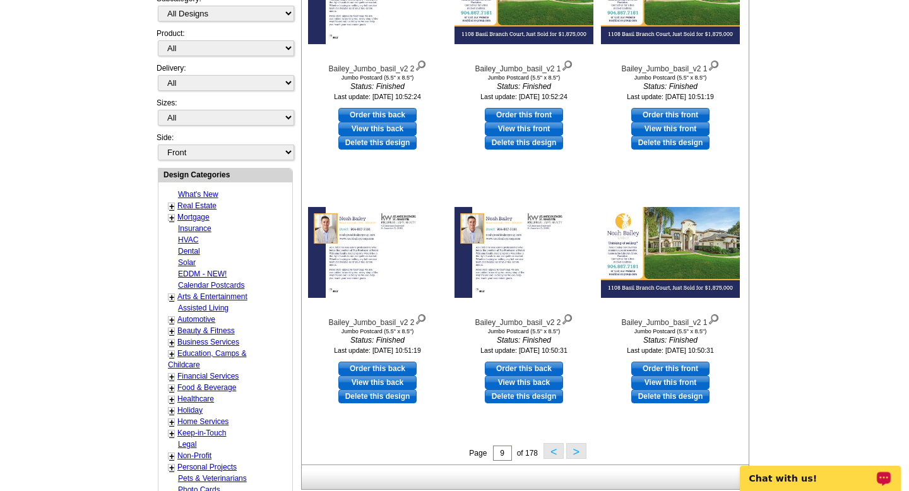
click at [575, 455] on button ">" at bounding box center [576, 451] width 20 height 16
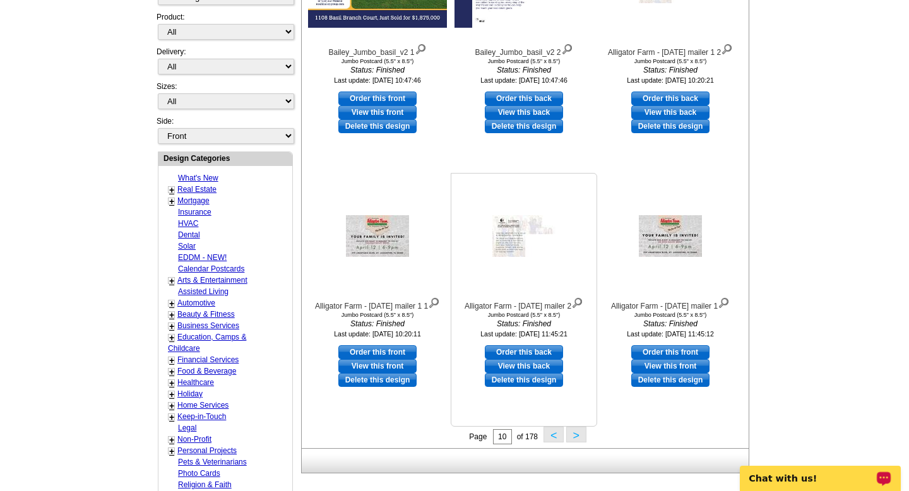
scroll to position [361, 0]
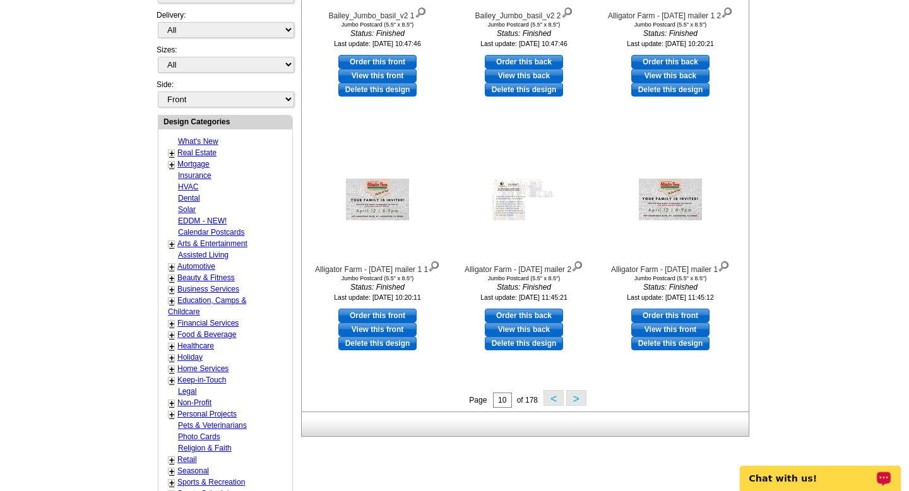
click at [578, 396] on button ">" at bounding box center [576, 398] width 20 height 16
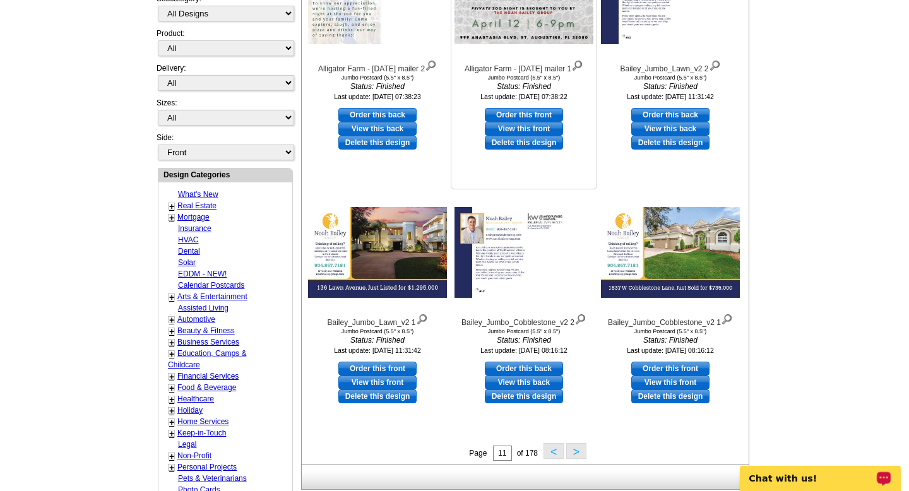
scroll to position [310, 0]
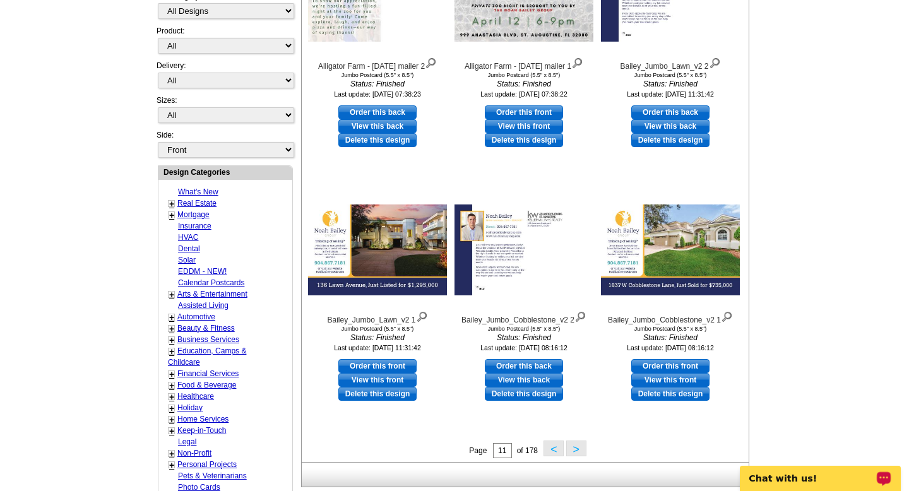
click at [580, 451] on button ">" at bounding box center [576, 449] width 20 height 16
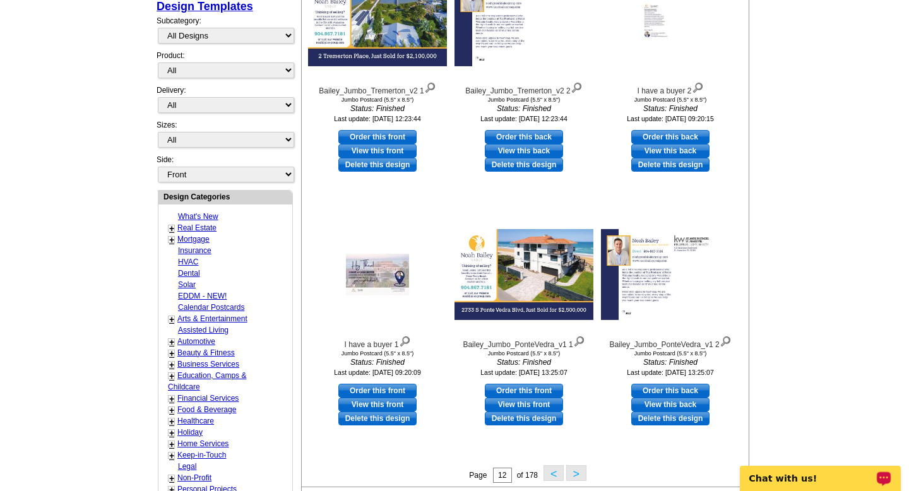
scroll to position [287, 0]
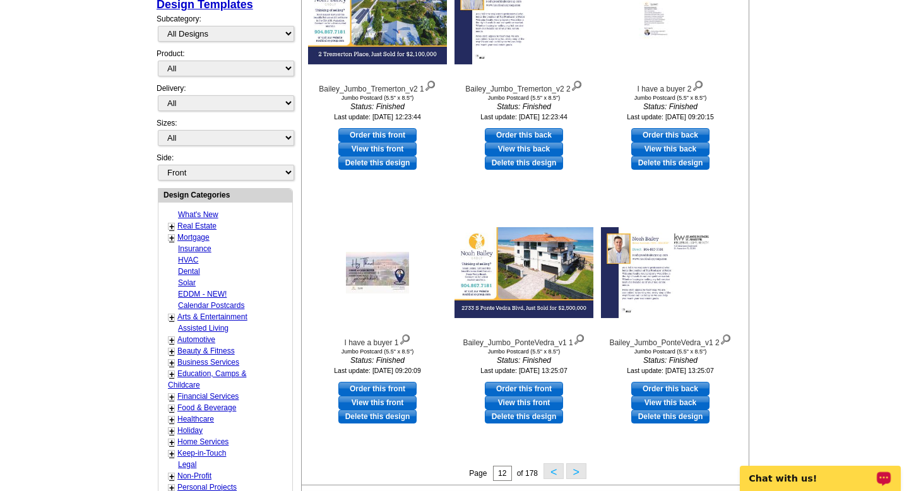
click at [576, 474] on button ">" at bounding box center [576, 472] width 20 height 16
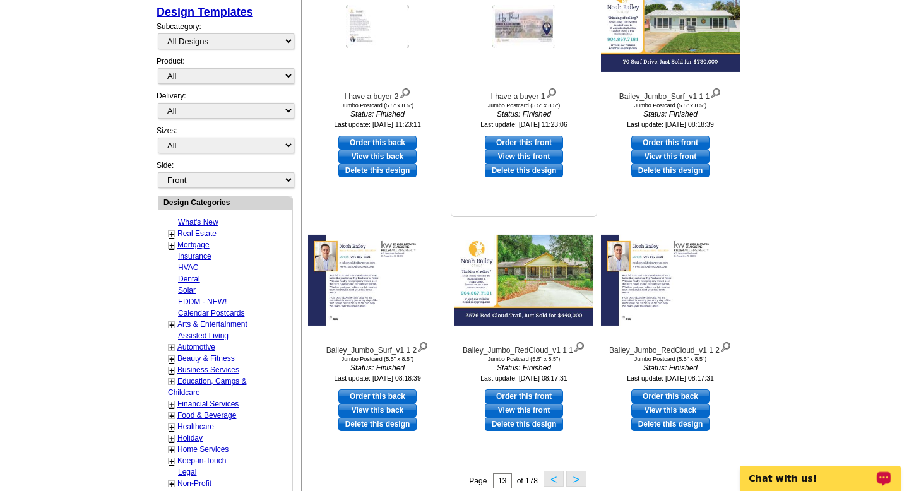
scroll to position [282, 0]
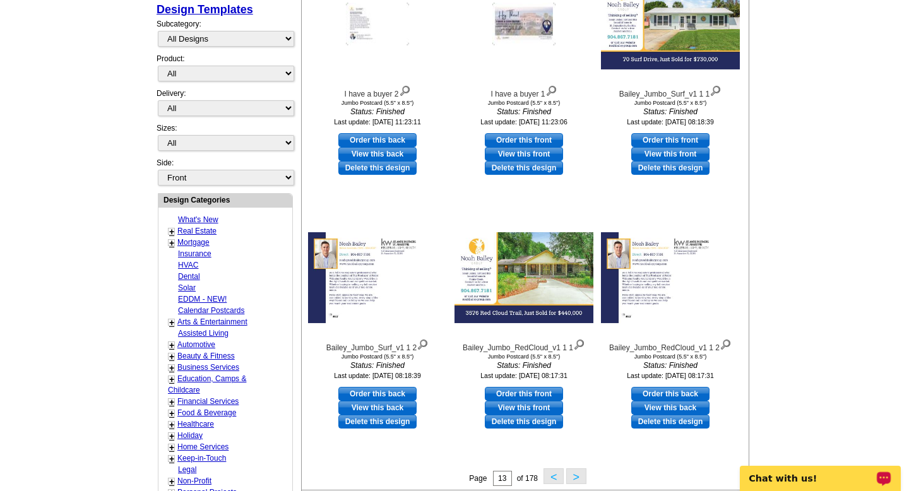
click at [575, 477] on button ">" at bounding box center [576, 477] width 20 height 16
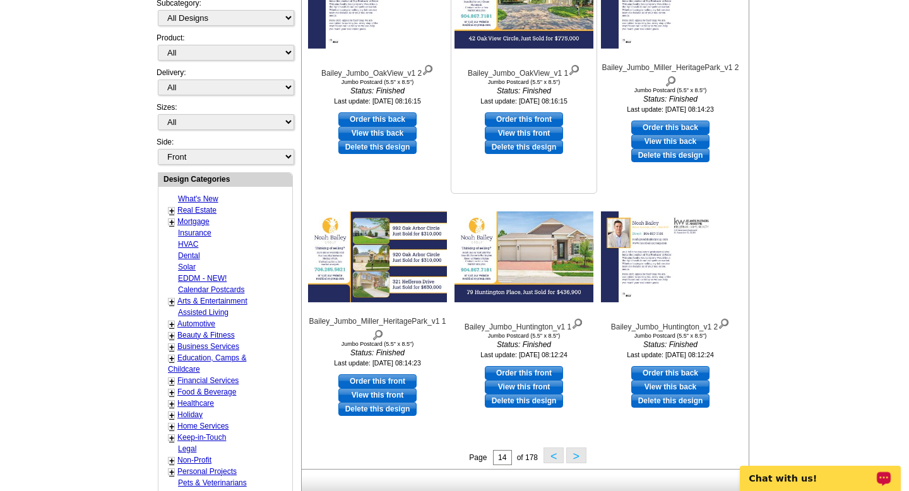
scroll to position [304, 0]
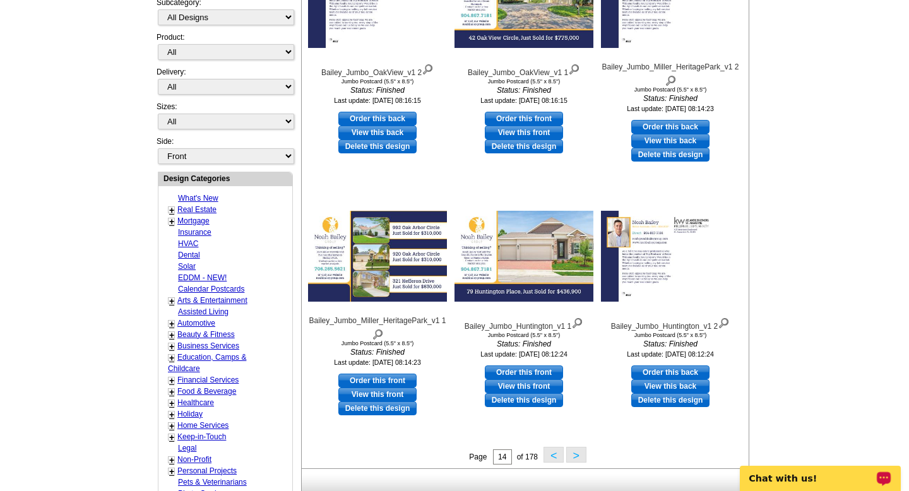
click at [578, 454] on button ">" at bounding box center [576, 455] width 20 height 16
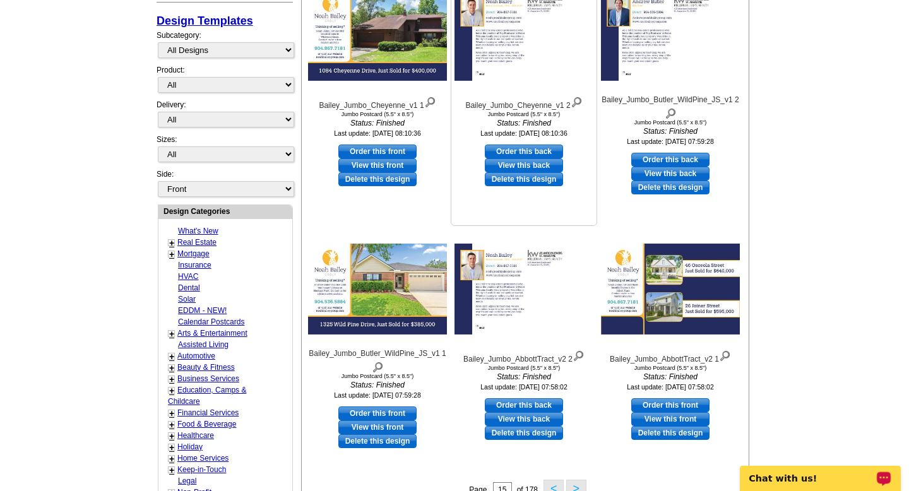
scroll to position [313, 0]
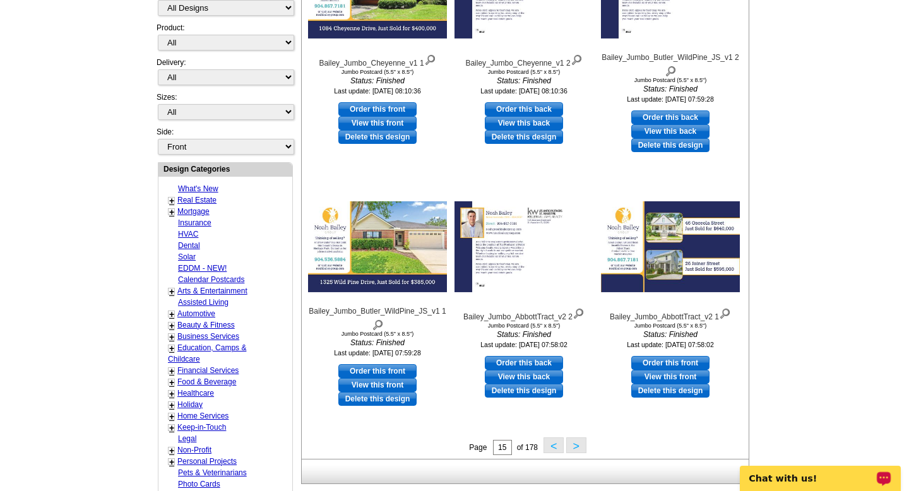
click at [582, 446] on button ">" at bounding box center [576, 446] width 20 height 16
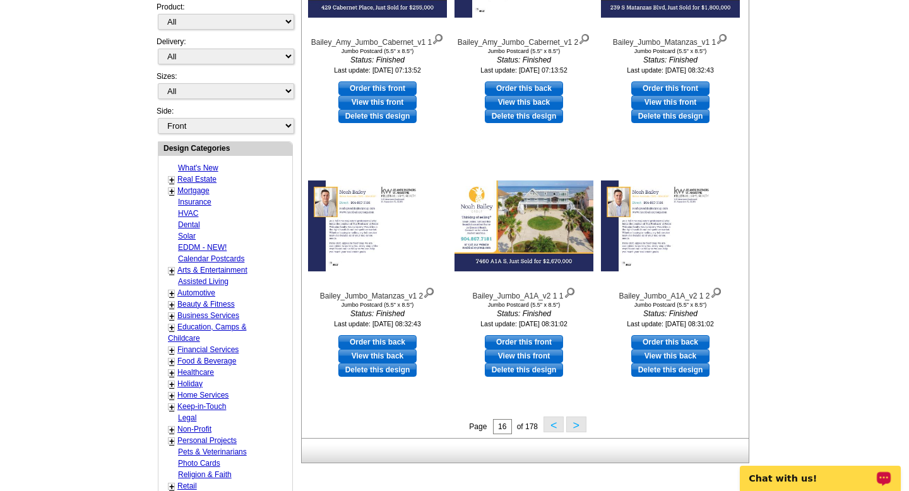
scroll to position [338, 0]
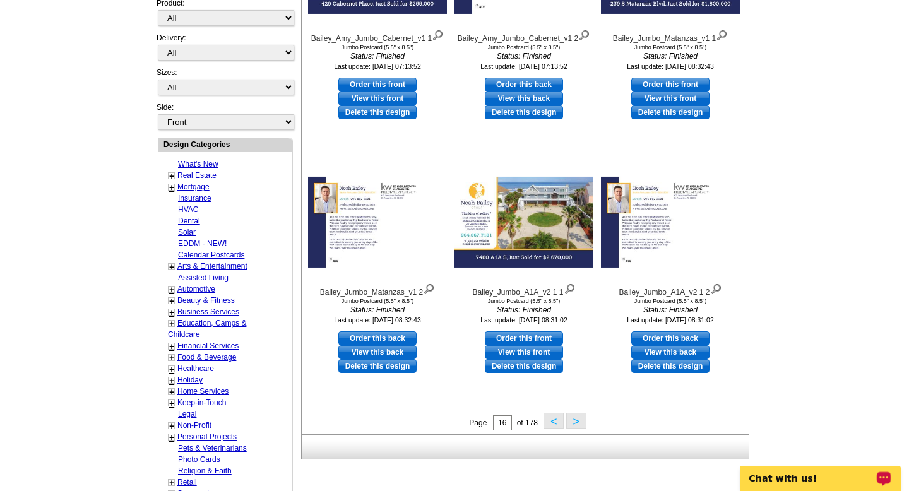
click at [578, 426] on button ">" at bounding box center [576, 421] width 20 height 16
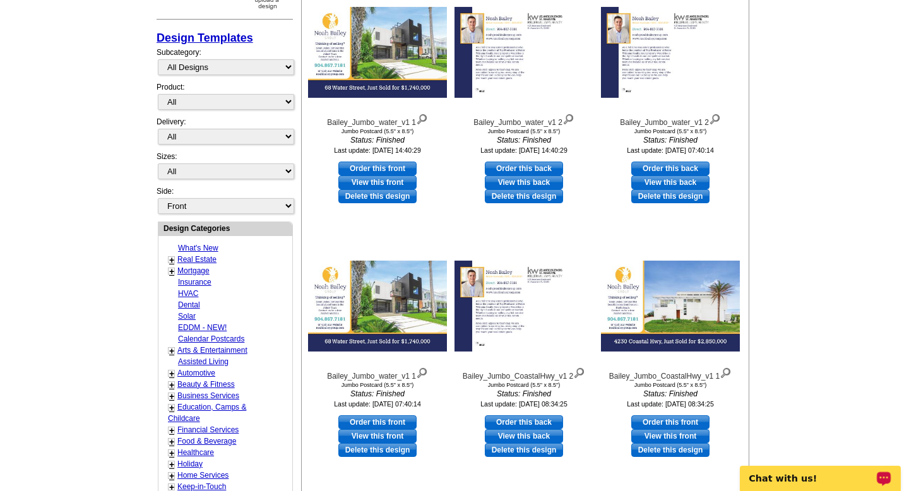
scroll to position [378, 0]
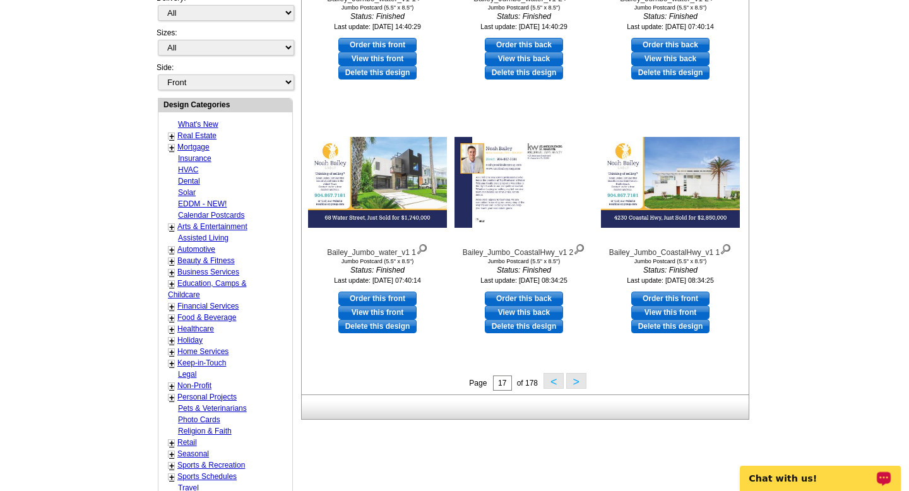
click at [580, 385] on button ">" at bounding box center [576, 381] width 20 height 16
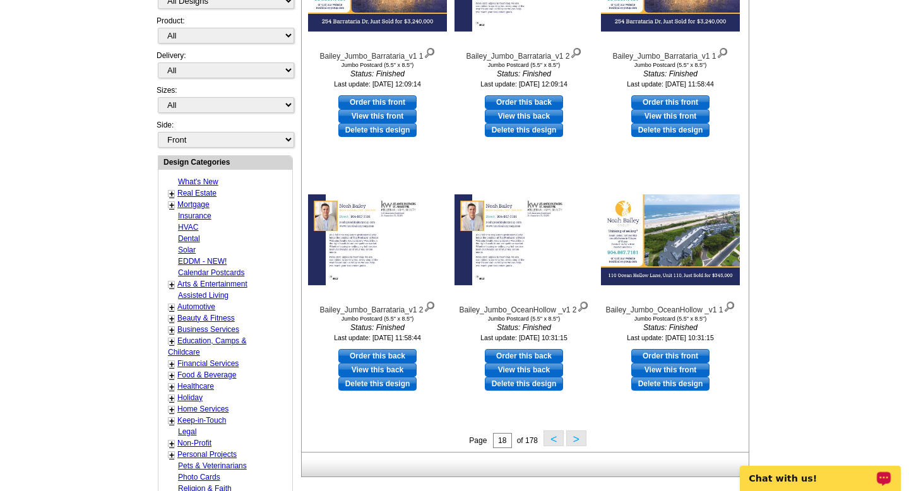
scroll to position [324, 0]
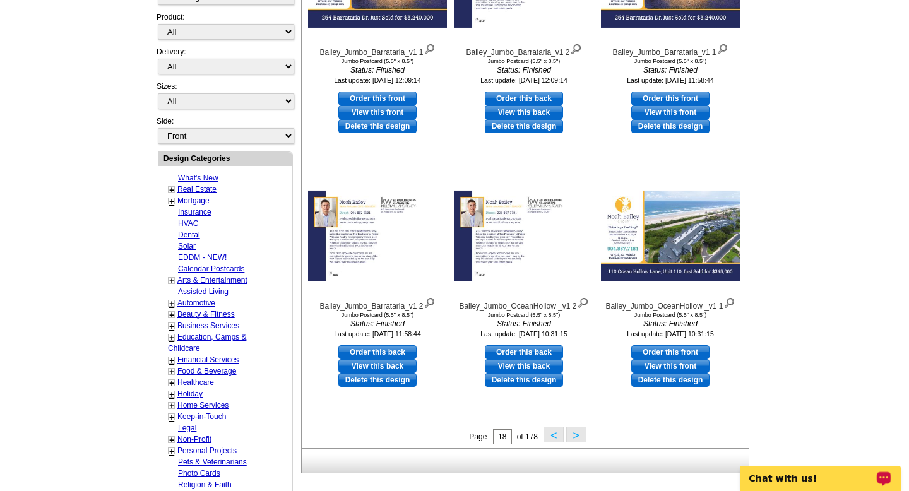
click at [573, 433] on button ">" at bounding box center [576, 435] width 20 height 16
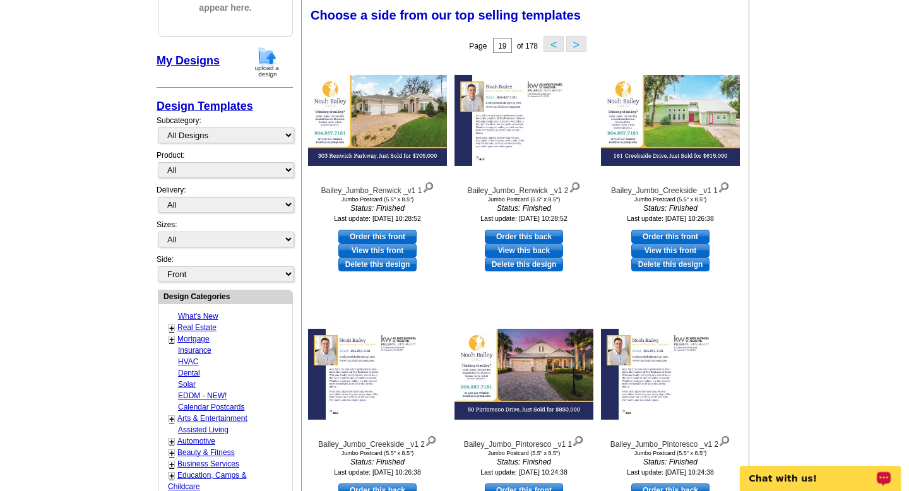
scroll to position [423, 0]
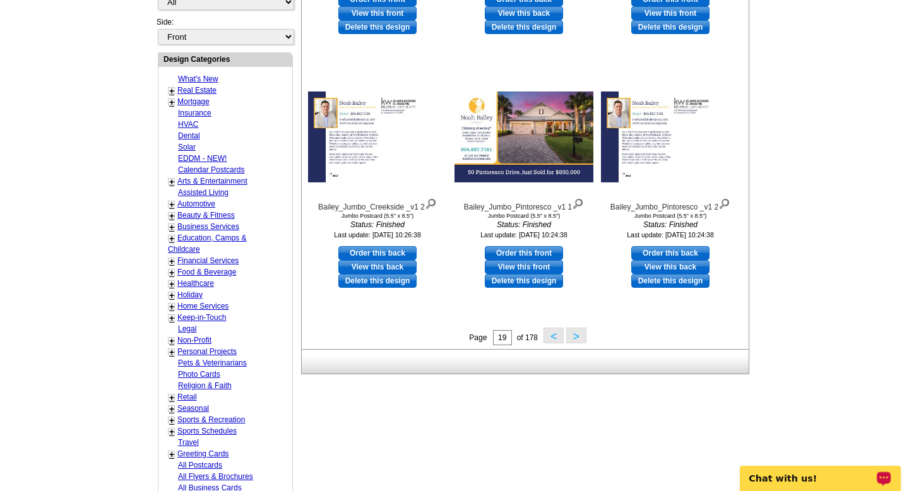
click at [575, 346] on div "Page 19 of 178 < >" at bounding box center [527, 337] width 447 height 19
click at [575, 333] on button ">" at bounding box center [576, 336] width 20 height 16
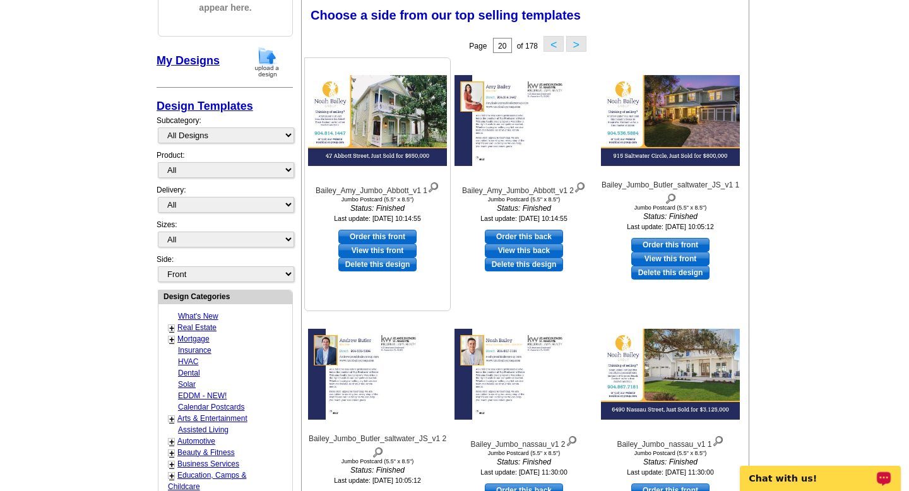
scroll to position [0, 0]
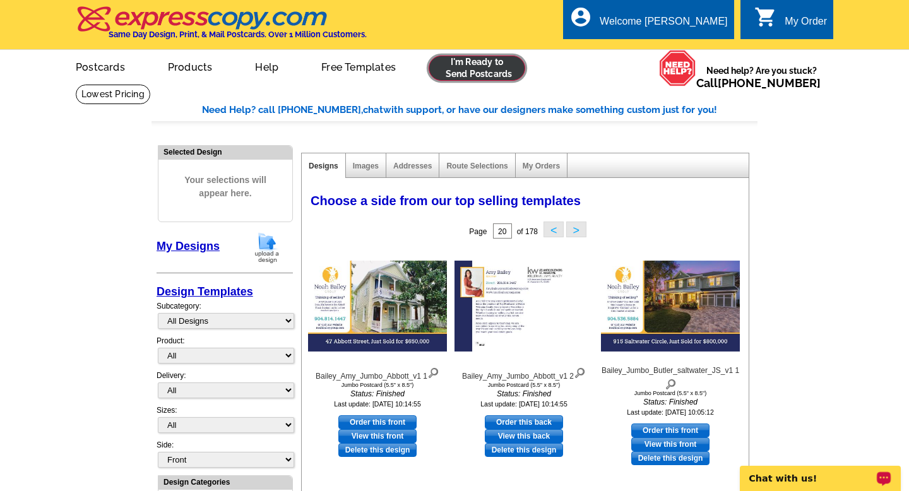
click at [494, 79] on link at bounding box center [477, 68] width 97 height 25
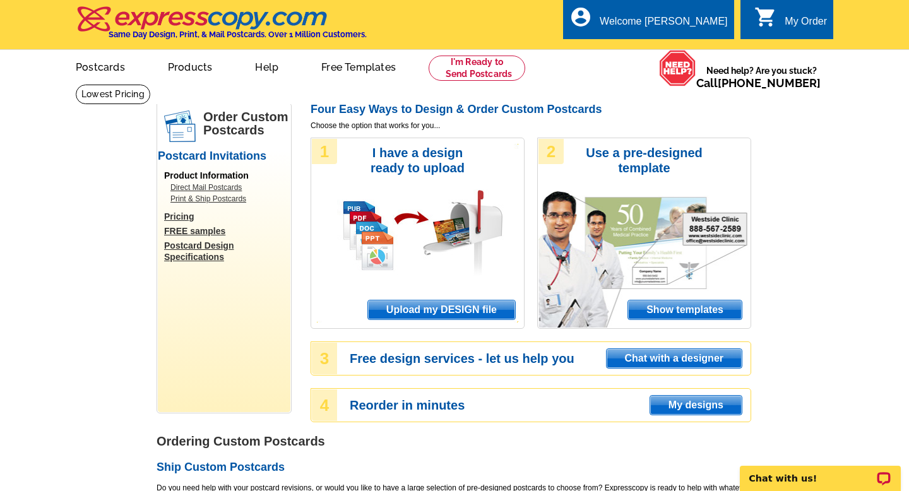
click at [459, 304] on span "Upload my DESIGN file" at bounding box center [441, 310] width 147 height 19
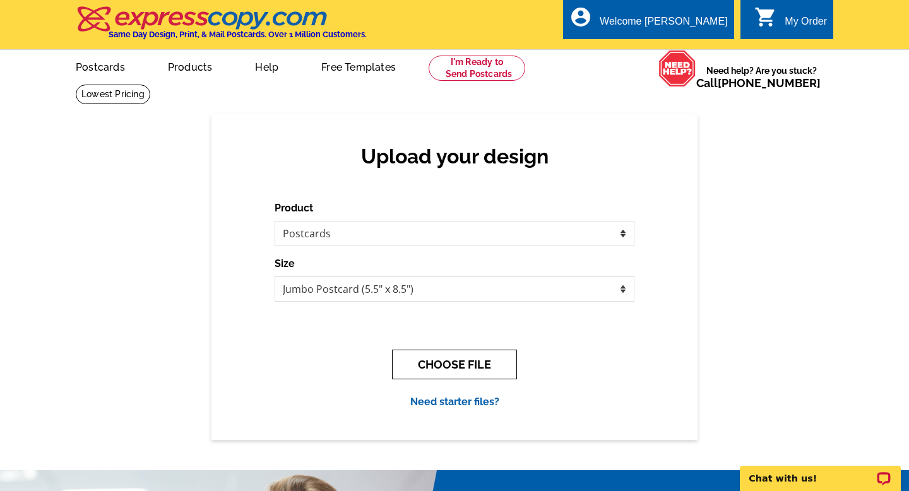
click at [455, 354] on button "CHOOSE FILE" at bounding box center [454, 365] width 125 height 30
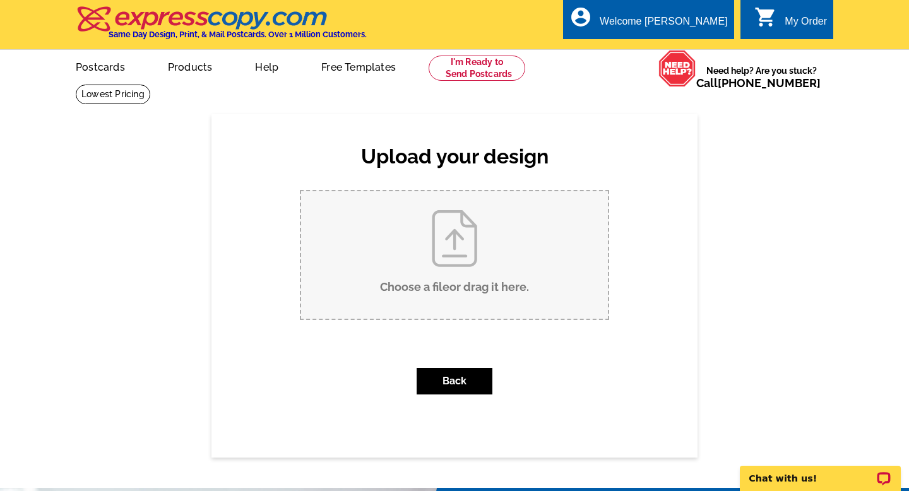
click at [470, 273] on input "Choose a file or drag it here ." at bounding box center [454, 255] width 307 height 128
type input "C:\fakepath\Bailey_Jumbo_A1A_v1 (1).pdf"
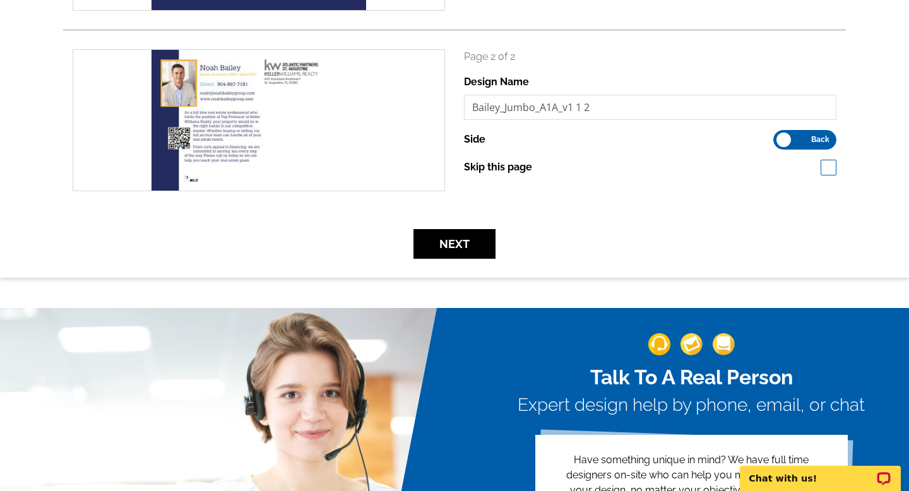
scroll to position [342, 0]
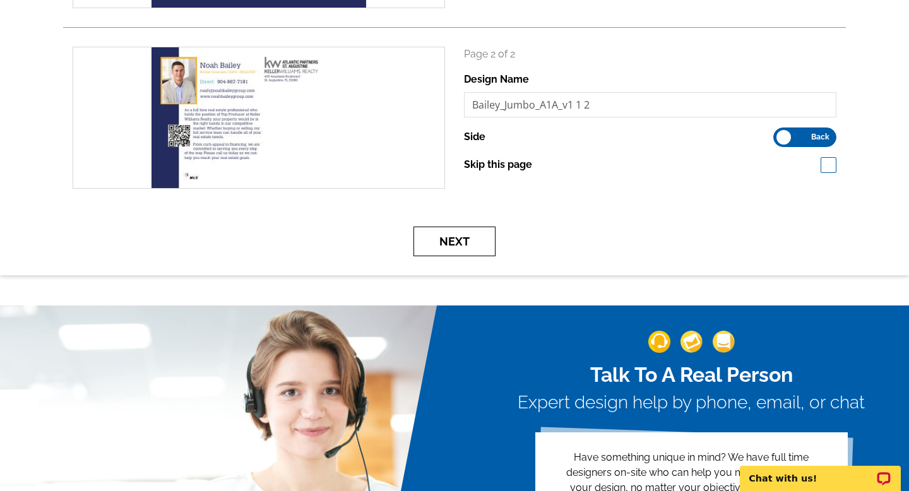
click at [477, 247] on button "Next" at bounding box center [455, 242] width 82 height 30
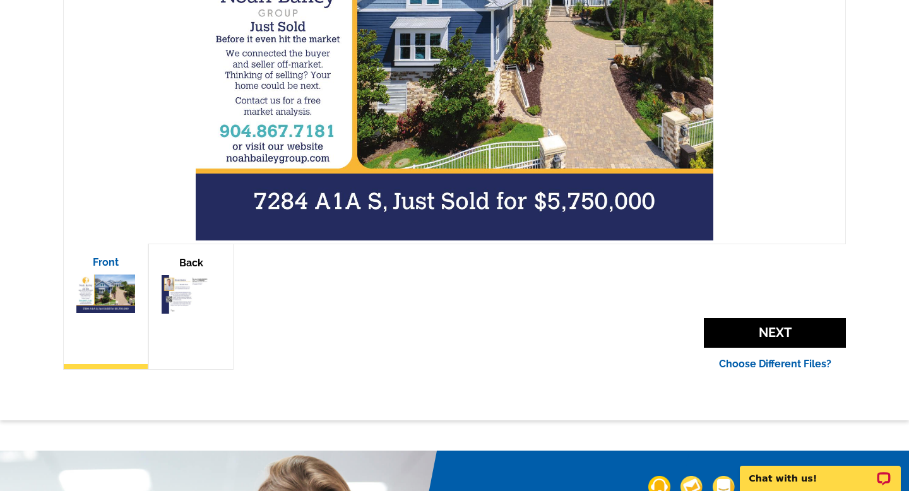
scroll to position [400, 0]
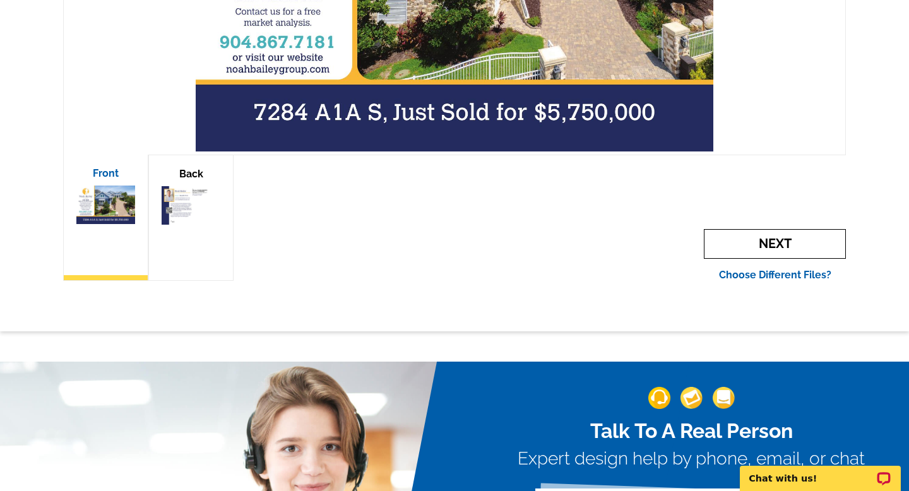
click at [788, 243] on span "Next" at bounding box center [775, 244] width 142 height 30
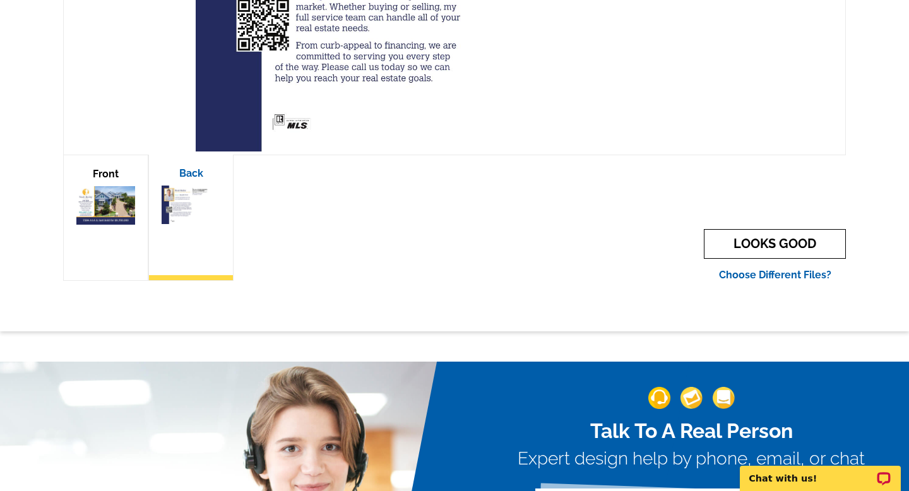
click at [788, 243] on link "LOOKS GOOD" at bounding box center [775, 244] width 142 height 30
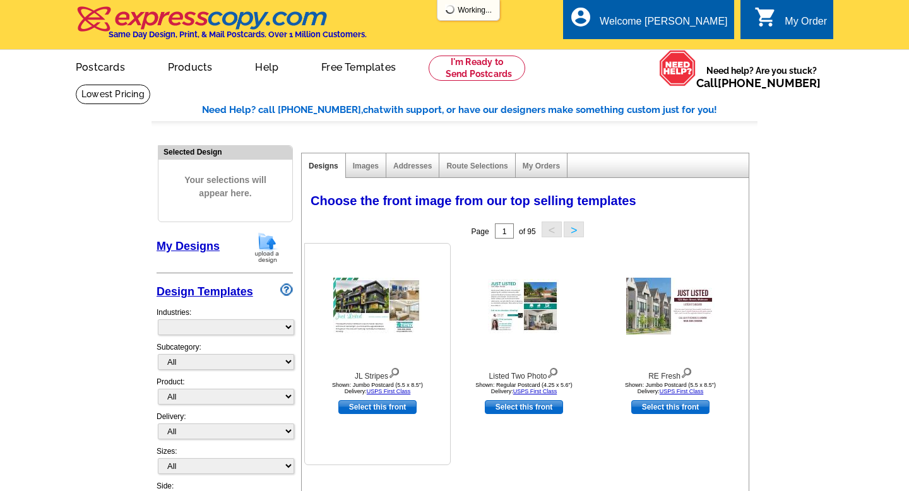
select select "785"
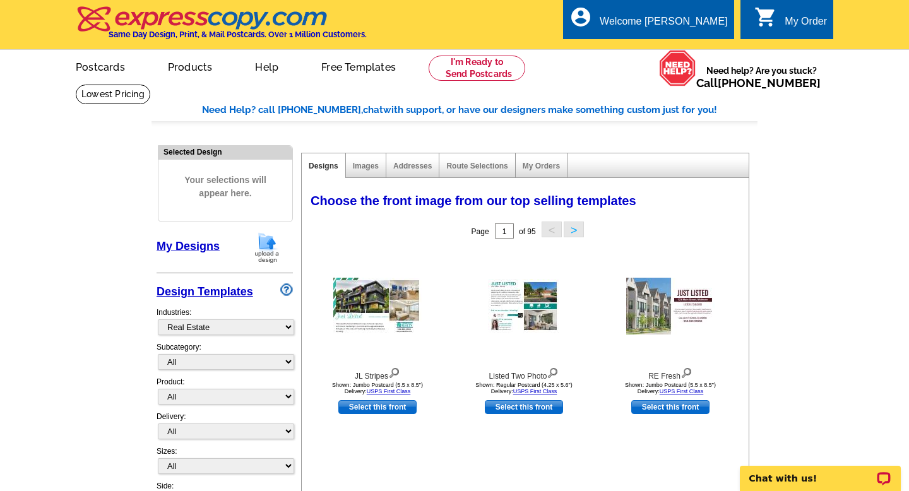
click at [198, 240] on link "My Designs" at bounding box center [188, 246] width 63 height 13
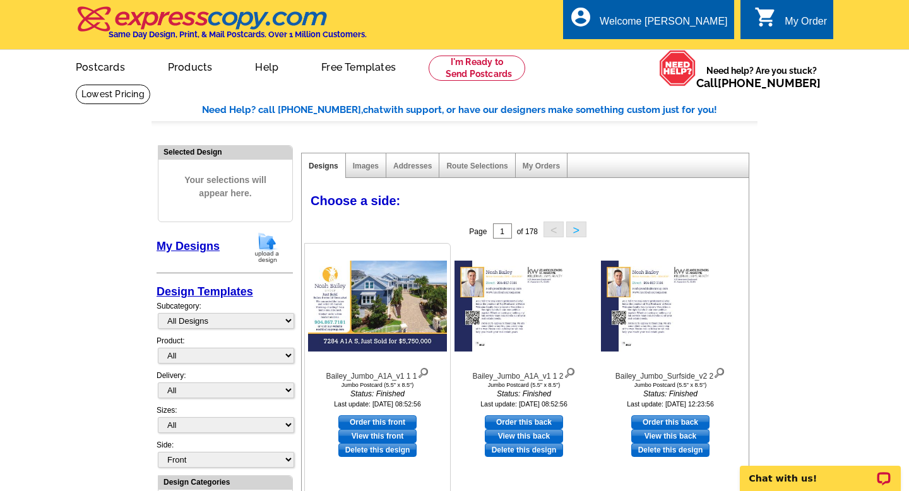
click at [405, 421] on link "Order this front" at bounding box center [377, 423] width 78 height 14
select select "2"
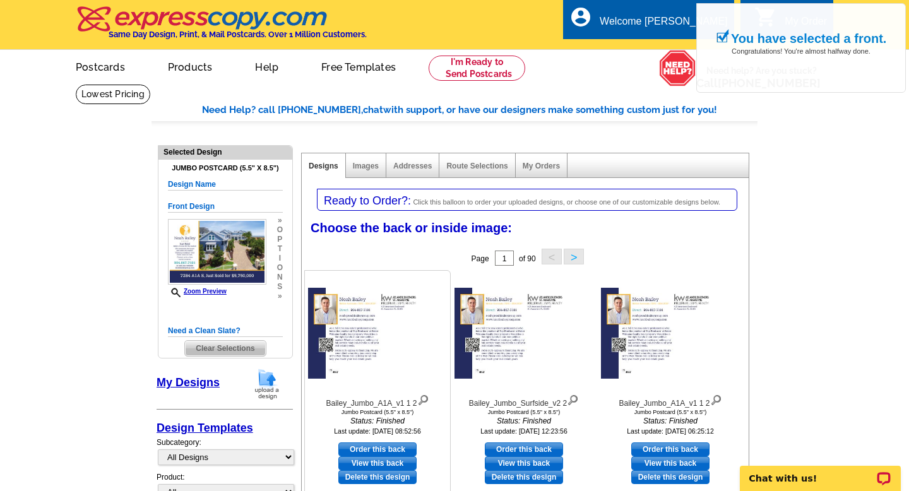
click at [381, 446] on link "Order this back" at bounding box center [377, 450] width 78 height 14
select select "front"
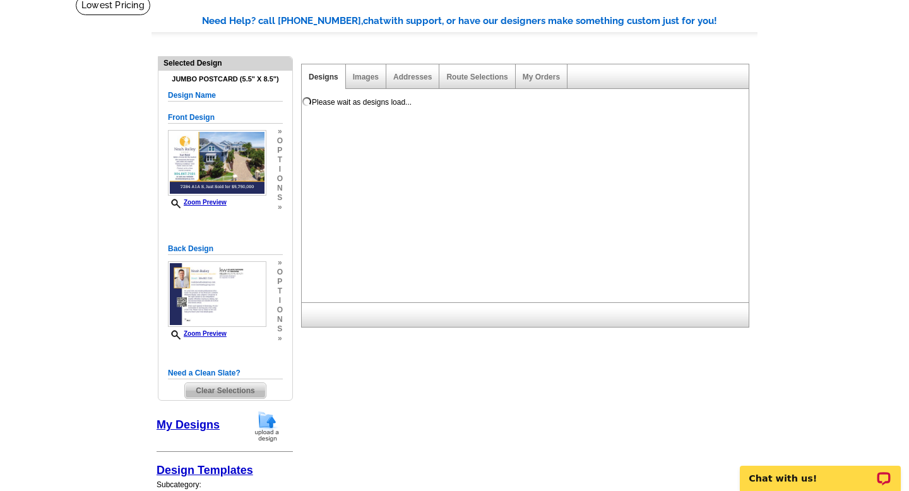
scroll to position [105, 0]
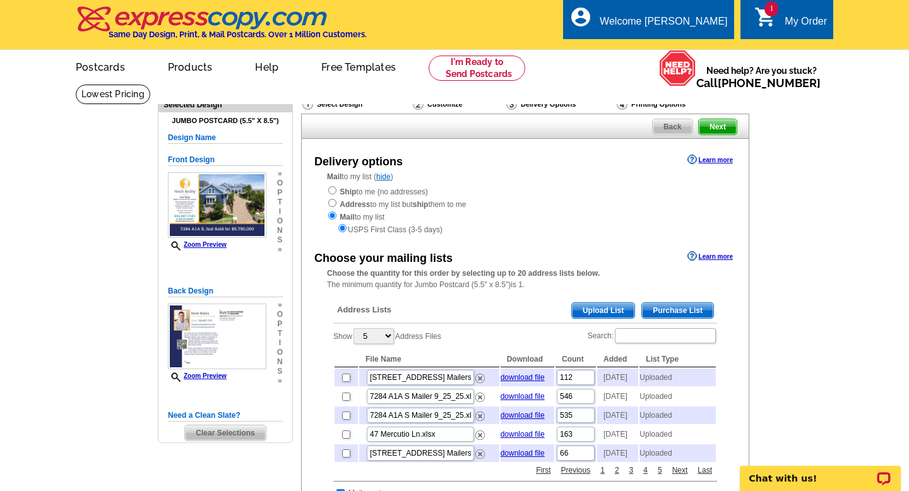
click at [593, 311] on span "Upload List" at bounding box center [603, 310] width 63 height 15
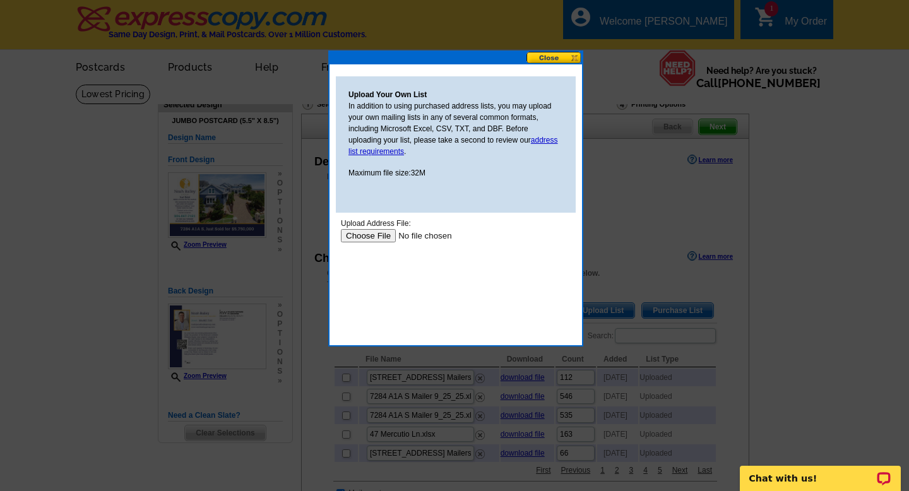
click at [377, 232] on input "file" at bounding box center [421, 235] width 160 height 13
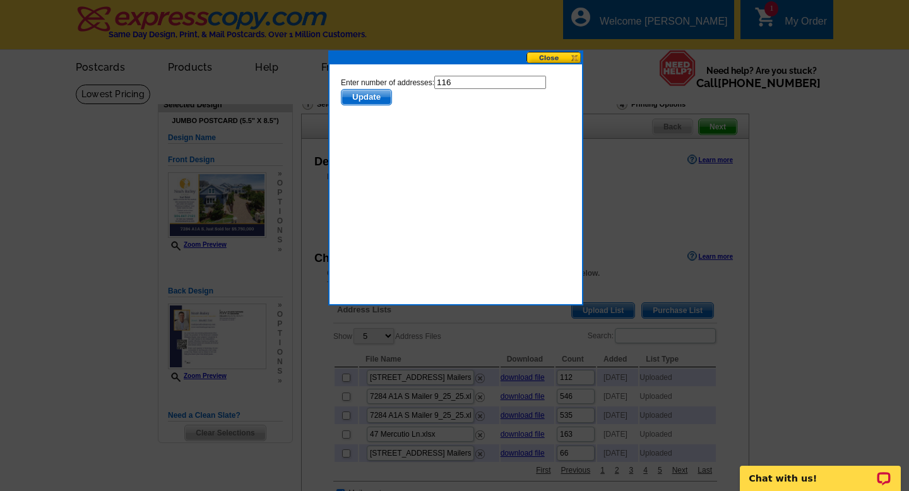
click at [379, 87] on form "Enter number of addresses: 116 Update" at bounding box center [456, 91] width 230 height 30
click at [379, 101] on span "Update" at bounding box center [367, 97] width 50 height 15
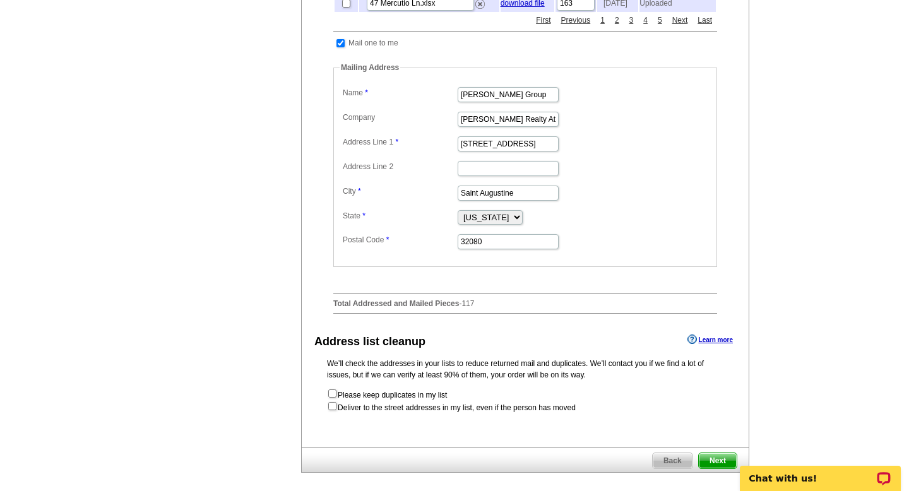
scroll to position [407, 0]
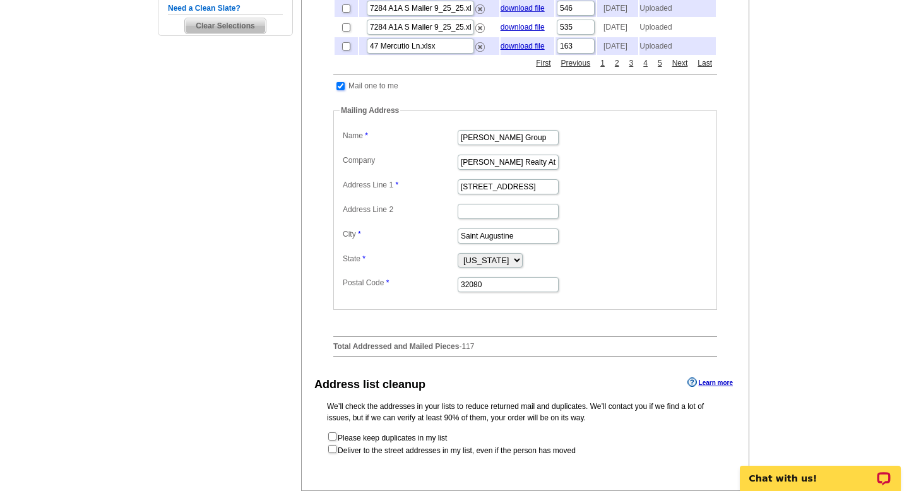
click at [342, 90] on input "checkbox" at bounding box center [341, 86] width 8 height 8
checkbox input "false"
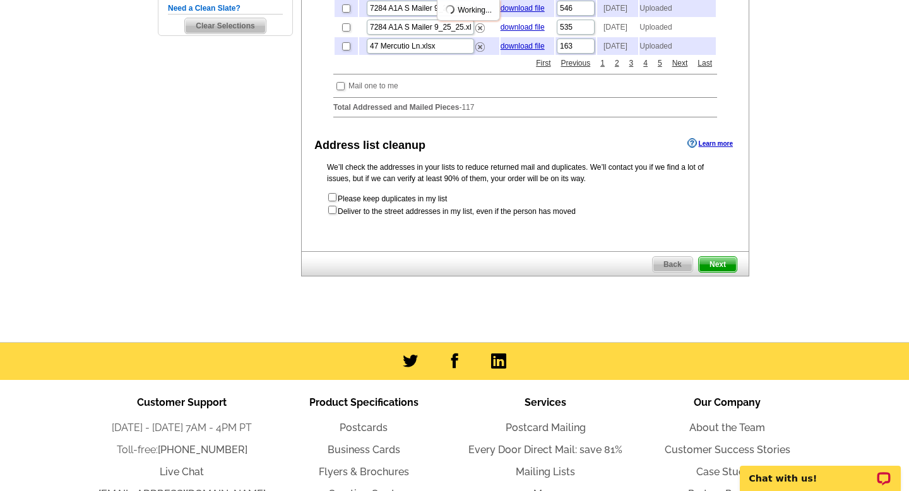
click at [729, 272] on span "Next" at bounding box center [718, 264] width 38 height 15
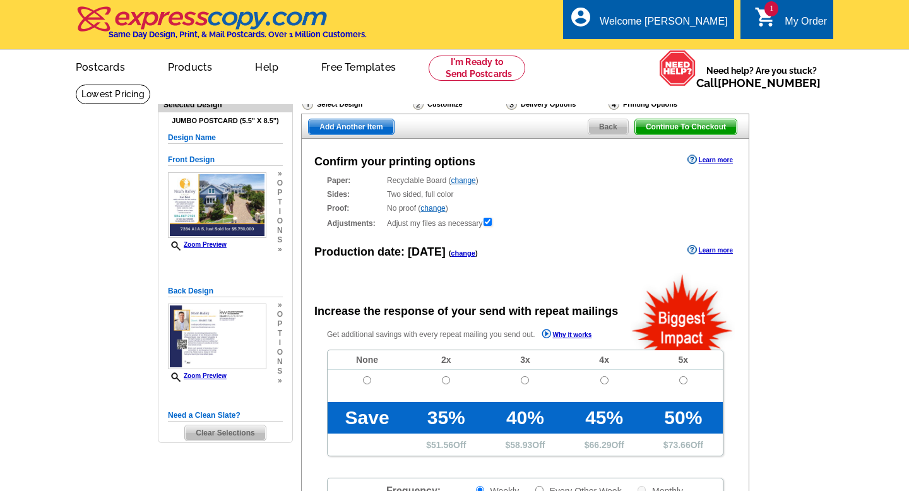
radio input "false"
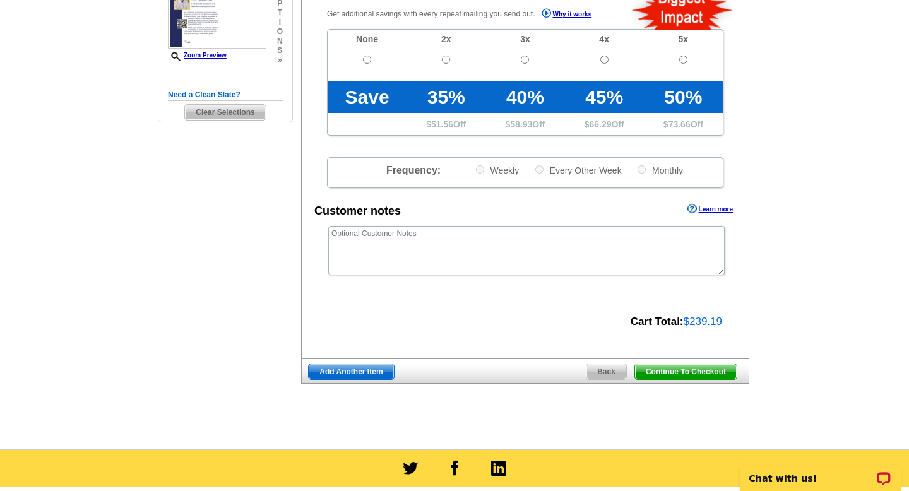
scroll to position [323, 0]
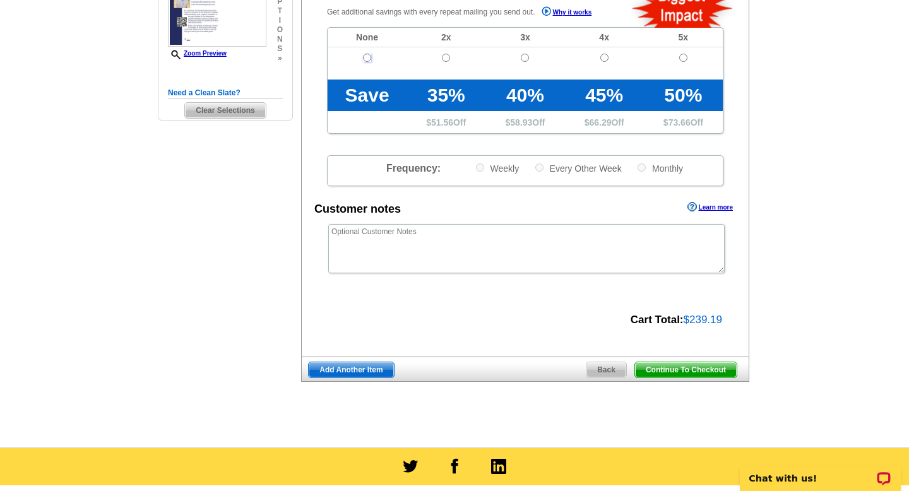
click at [369, 54] on input "radio" at bounding box center [367, 58] width 8 height 8
radio input "true"
click at [700, 366] on span "Continue To Checkout" at bounding box center [686, 369] width 102 height 15
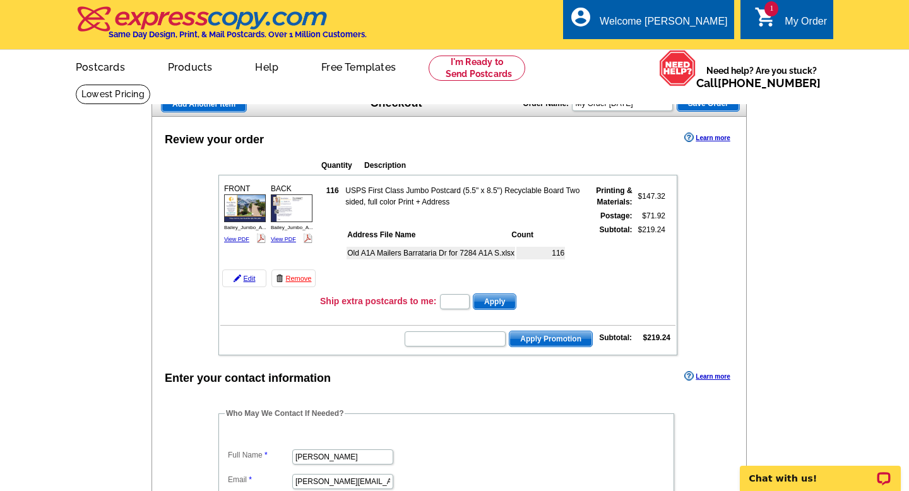
click at [455, 347] on form "Apply Promotion" at bounding box center [498, 339] width 189 height 18
click at [455, 345] on input "text" at bounding box center [455, 339] width 101 height 15
paste input "CC2330"
type input "CC2330"
click at [551, 341] on span "Apply Promotion" at bounding box center [551, 339] width 83 height 15
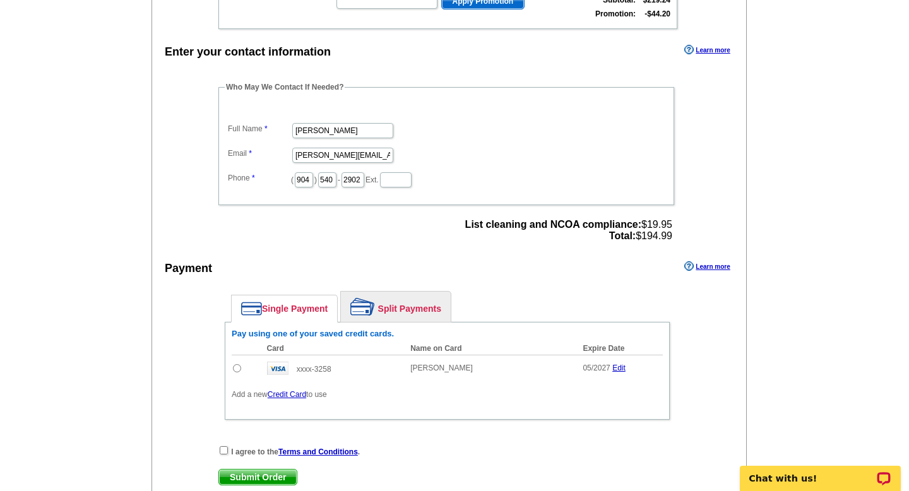
scroll to position [381, 0]
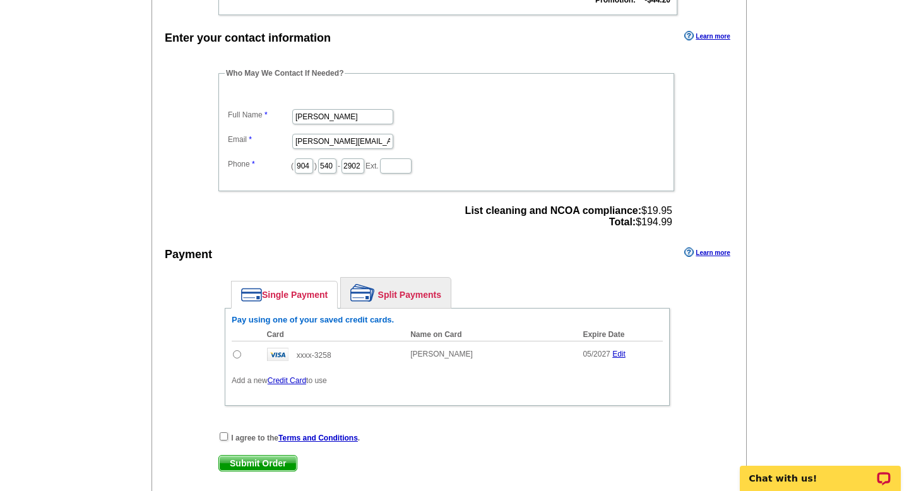
click at [239, 356] on input "radio" at bounding box center [237, 354] width 8 height 8
radio input "true"
click at [221, 435] on input "checkbox" at bounding box center [224, 437] width 8 height 8
checkbox input "true"
click at [242, 463] on span "Submit Order" at bounding box center [258, 463] width 78 height 15
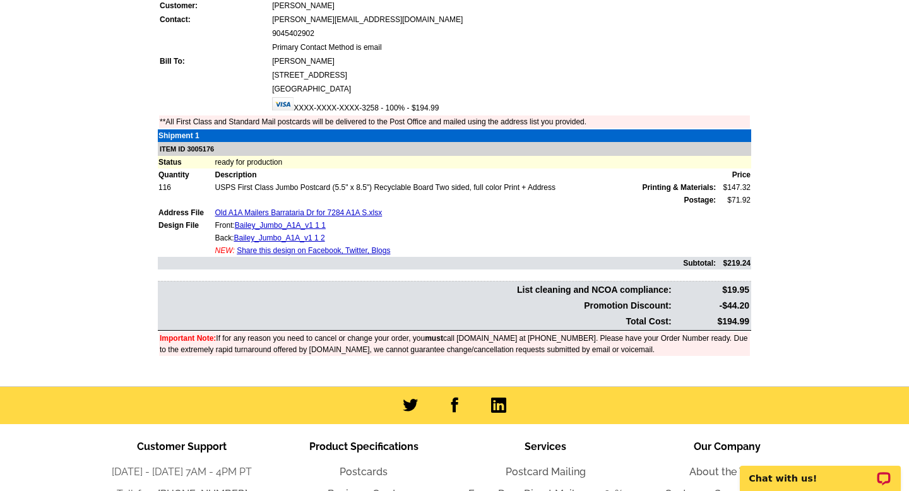
scroll to position [316, 0]
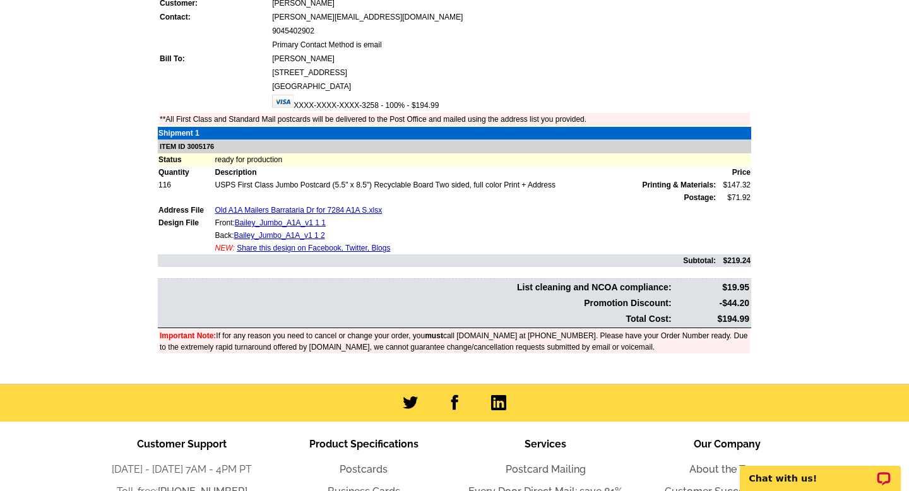
click at [733, 320] on td "$194.99" at bounding box center [712, 319] width 76 height 15
copy td "194.99"
